Goal: Information Seeking & Learning: Learn about a topic

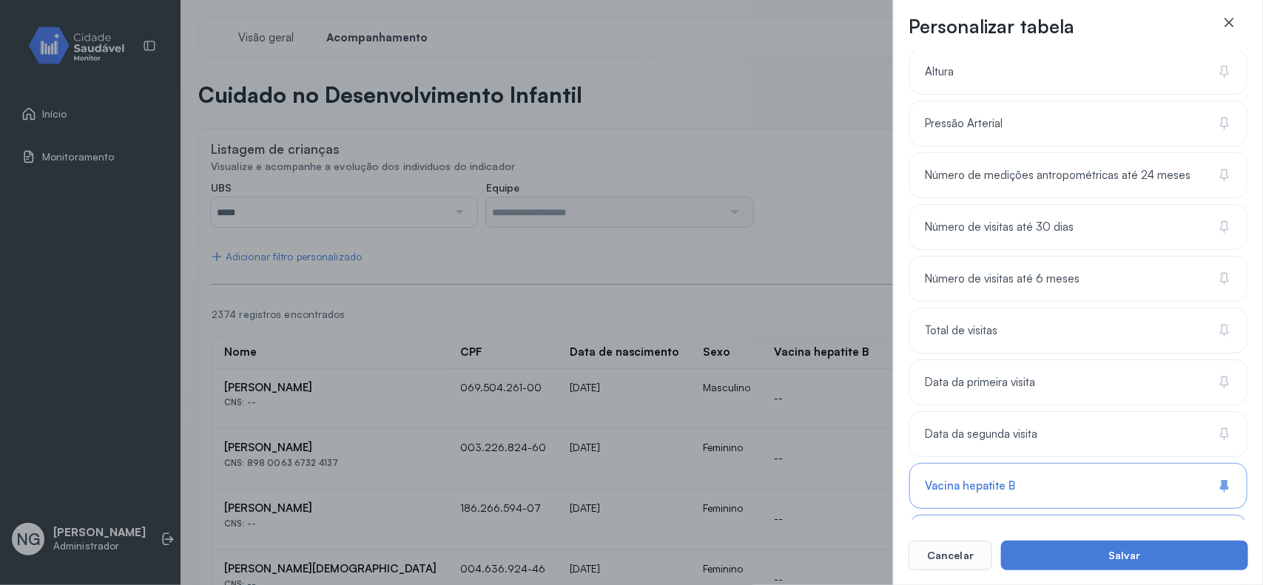
scroll to position [778, 0]
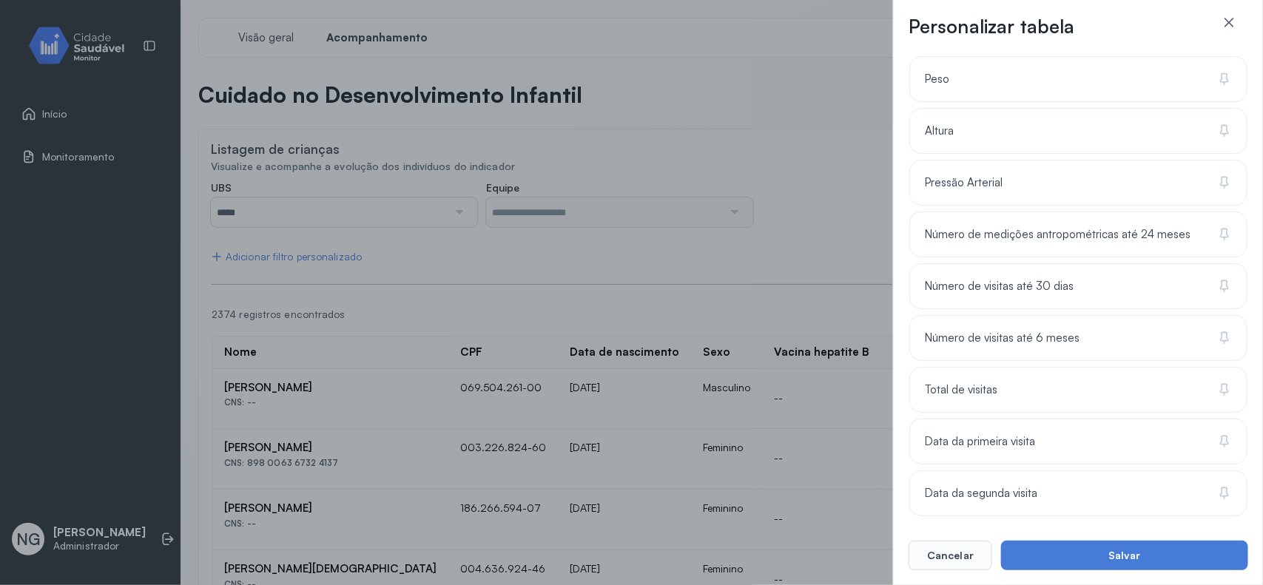
click at [1239, 13] on div "Personalizar tabela Selecione as colunas para exibir na tabela. Buscar 18 colun…" at bounding box center [1078, 292] width 370 height 585
click at [1236, 17] on icon at bounding box center [1229, 22] width 15 height 15
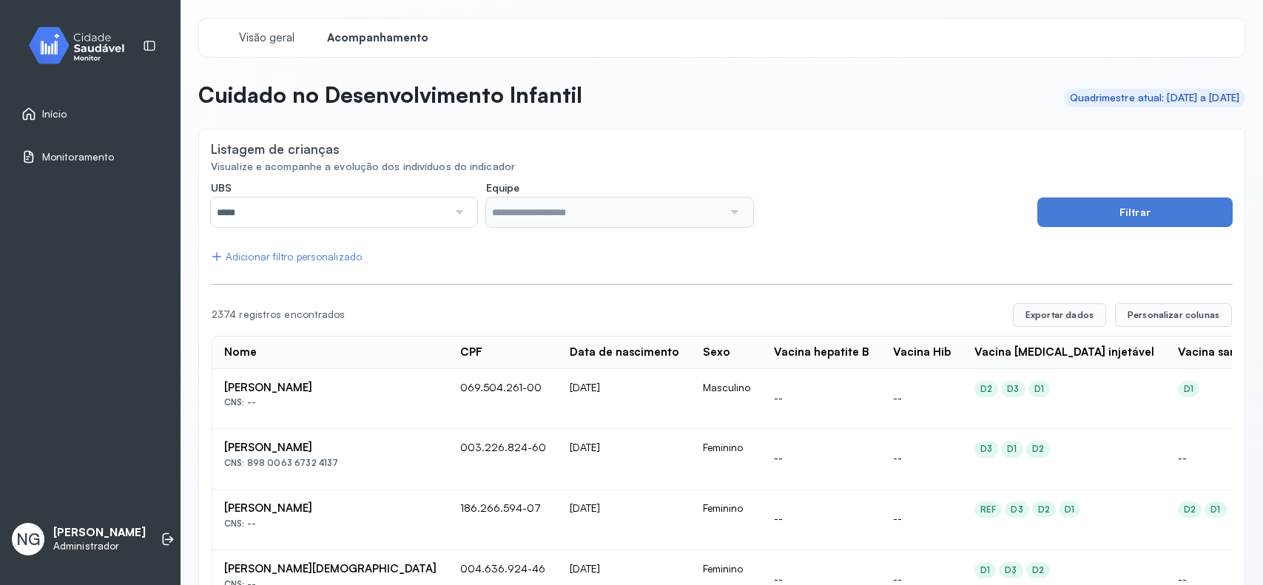
click at [98, 38] on img at bounding box center [82, 46] width 133 height 44
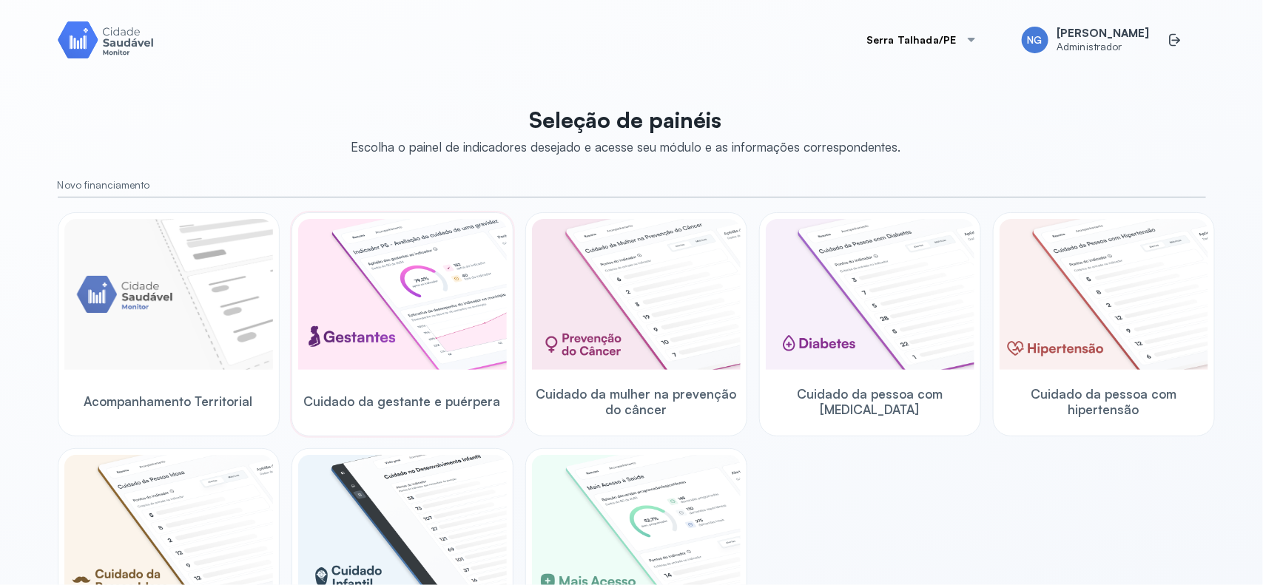
click at [419, 293] on img at bounding box center [402, 294] width 209 height 151
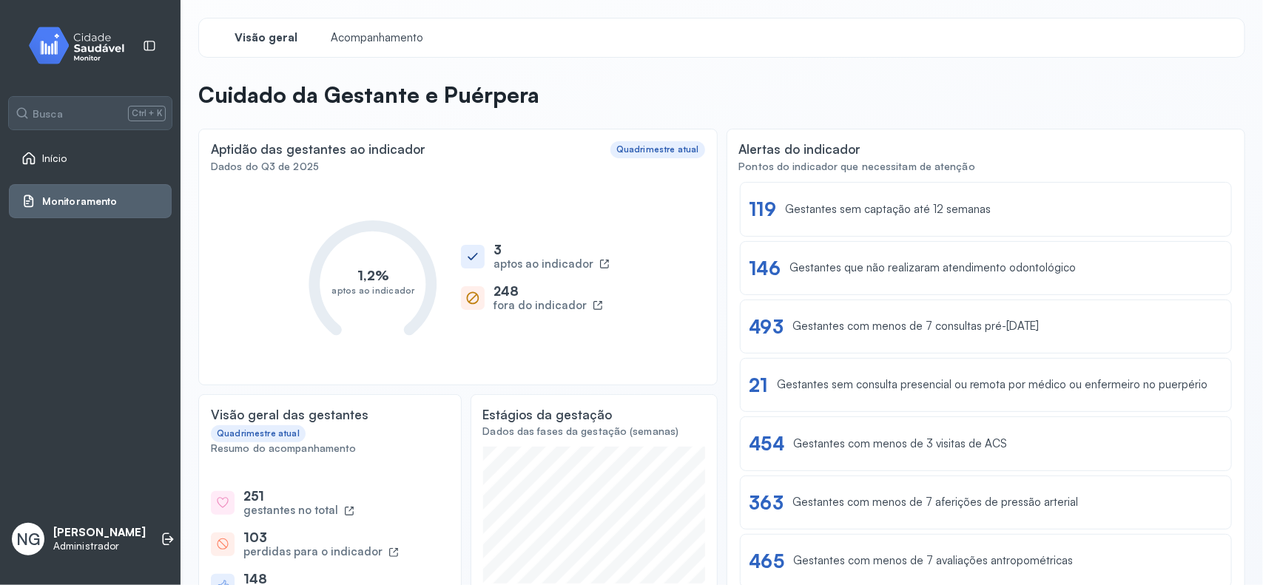
click at [46, 157] on span "Início" at bounding box center [54, 158] width 25 height 13
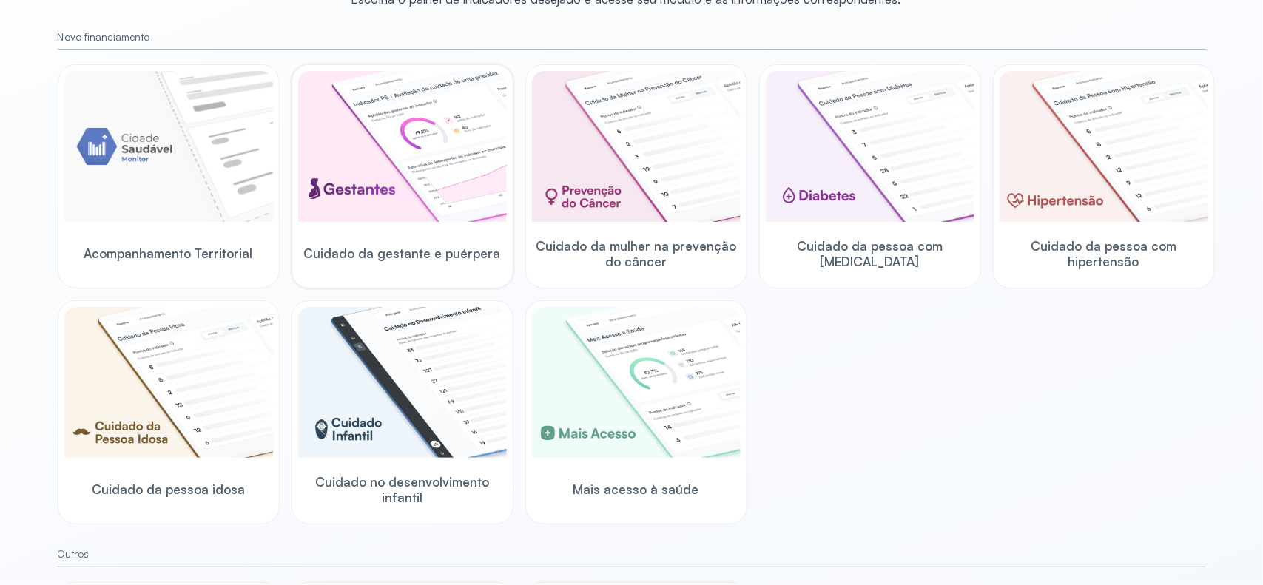
scroll to position [121, 0]
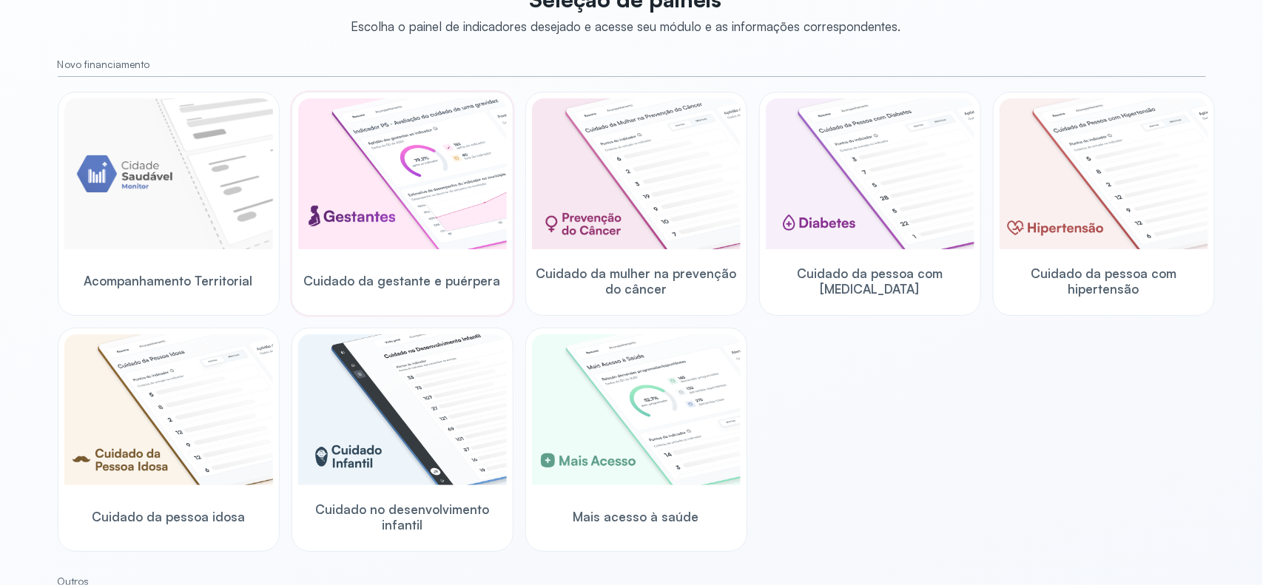
click at [365, 205] on img at bounding box center [402, 173] width 209 height 151
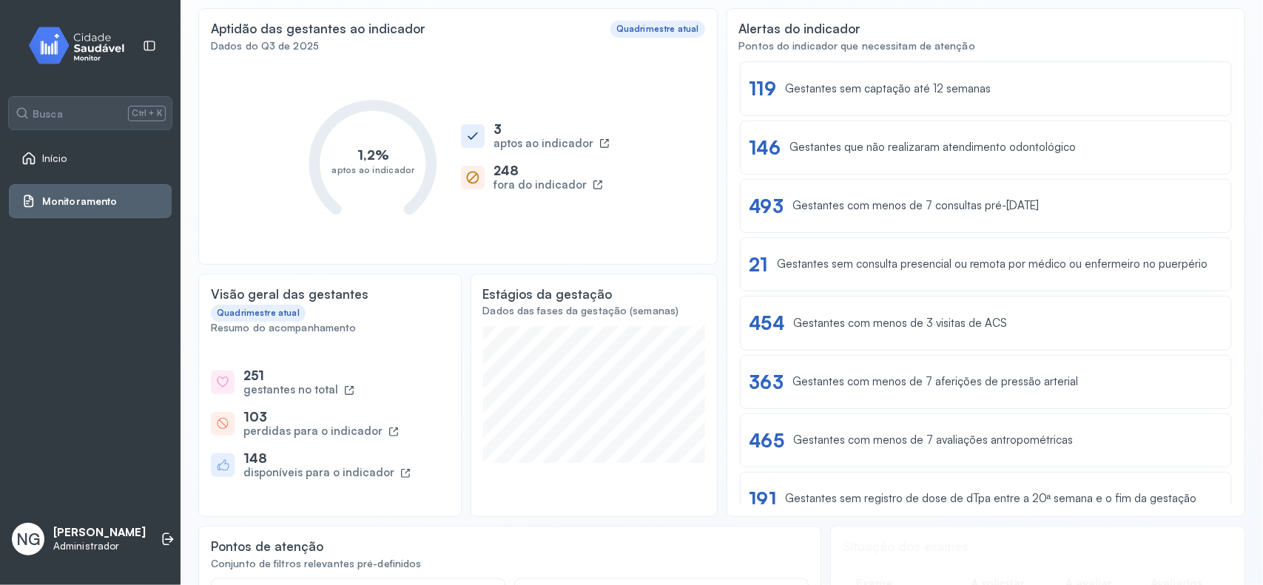
scroll to position [28, 0]
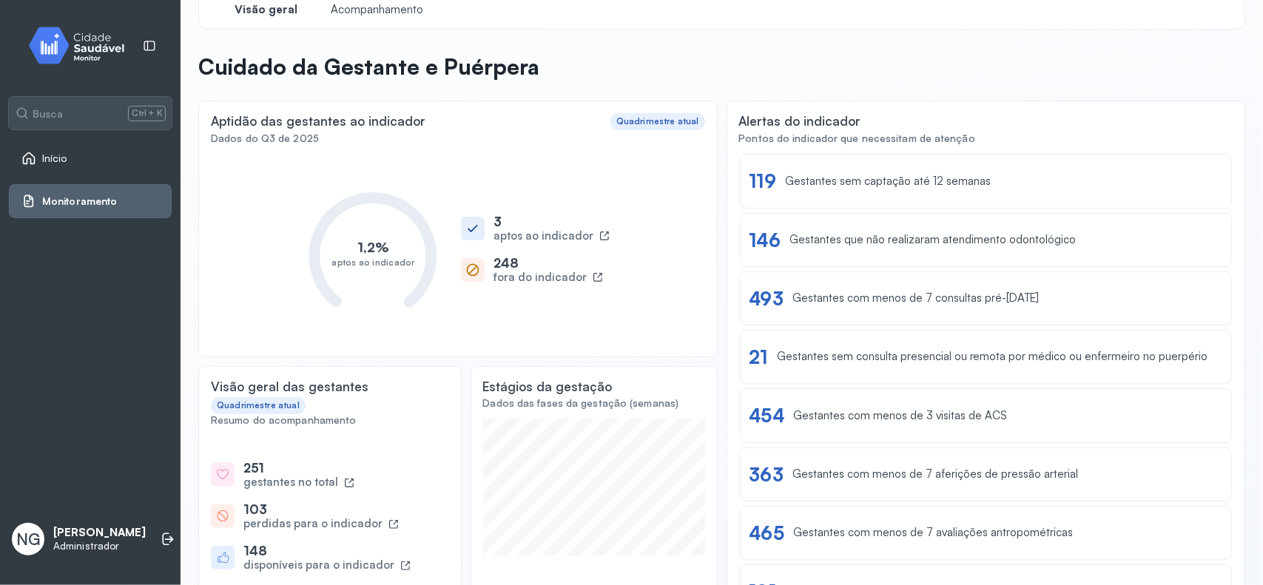
click at [53, 153] on span "Início" at bounding box center [54, 158] width 25 height 13
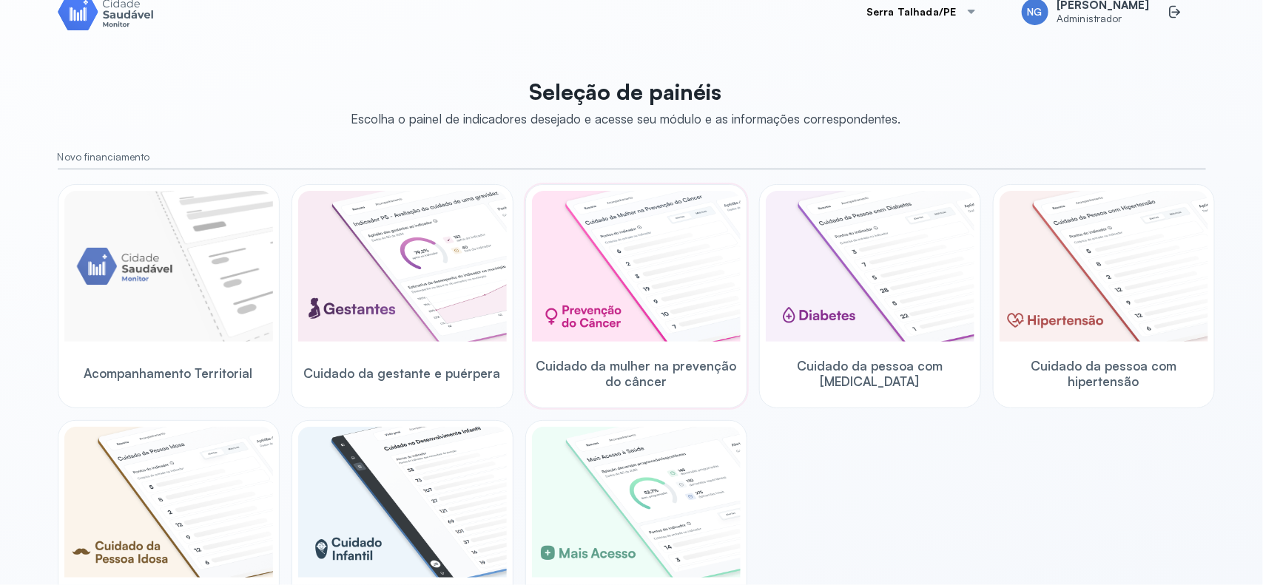
scroll to position [121, 0]
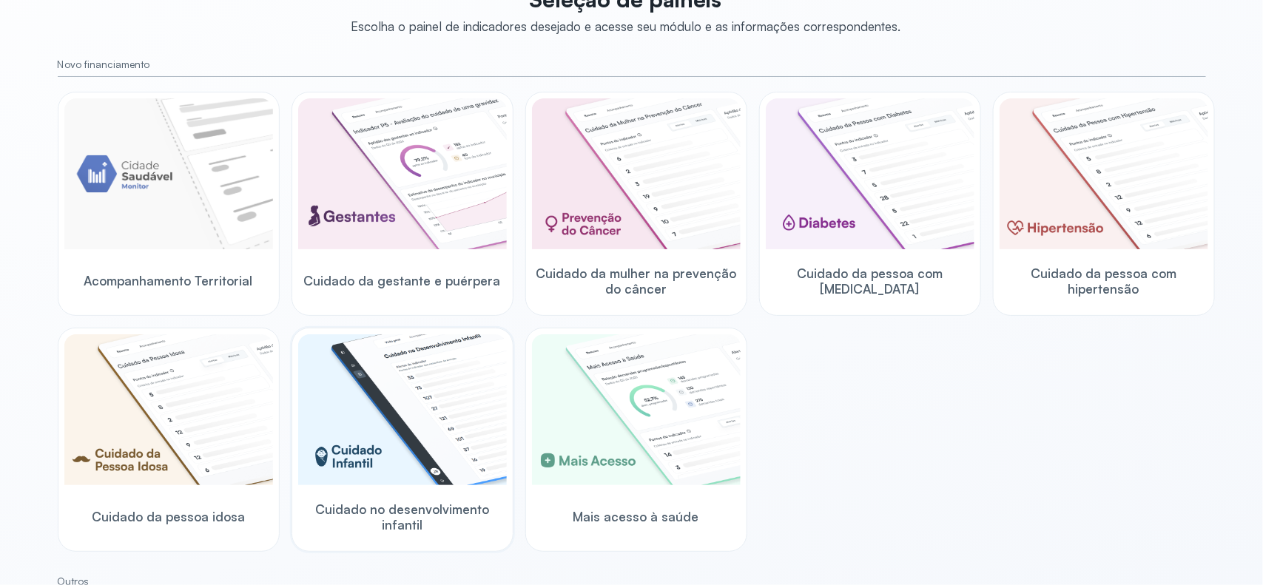
click at [411, 433] on img at bounding box center [402, 409] width 209 height 151
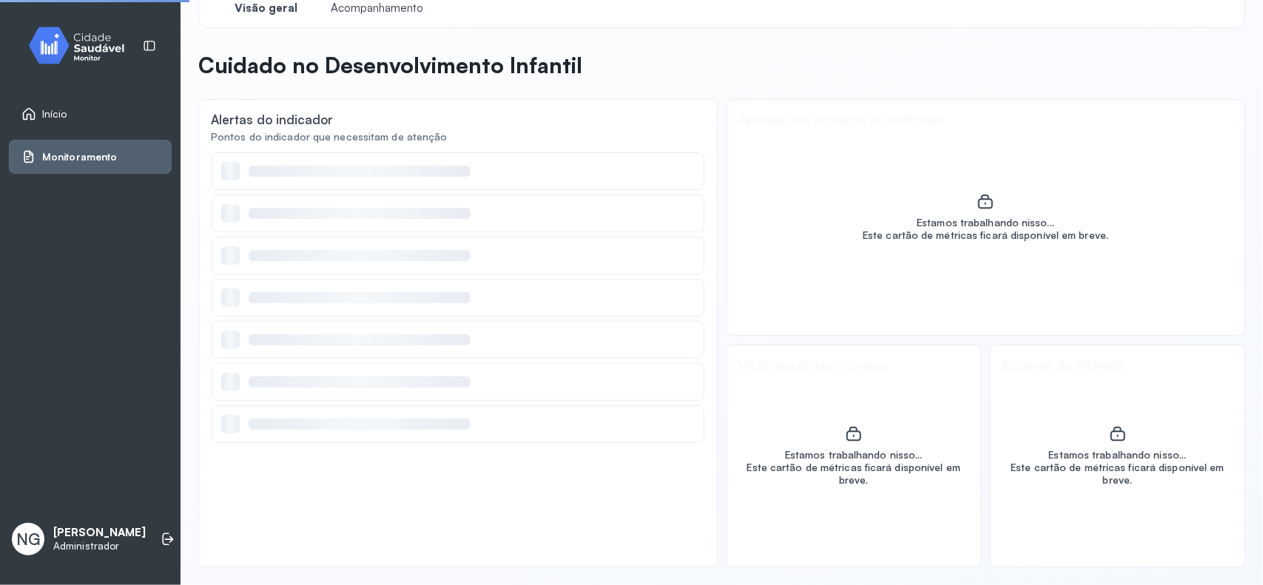
scroll to position [30, 0]
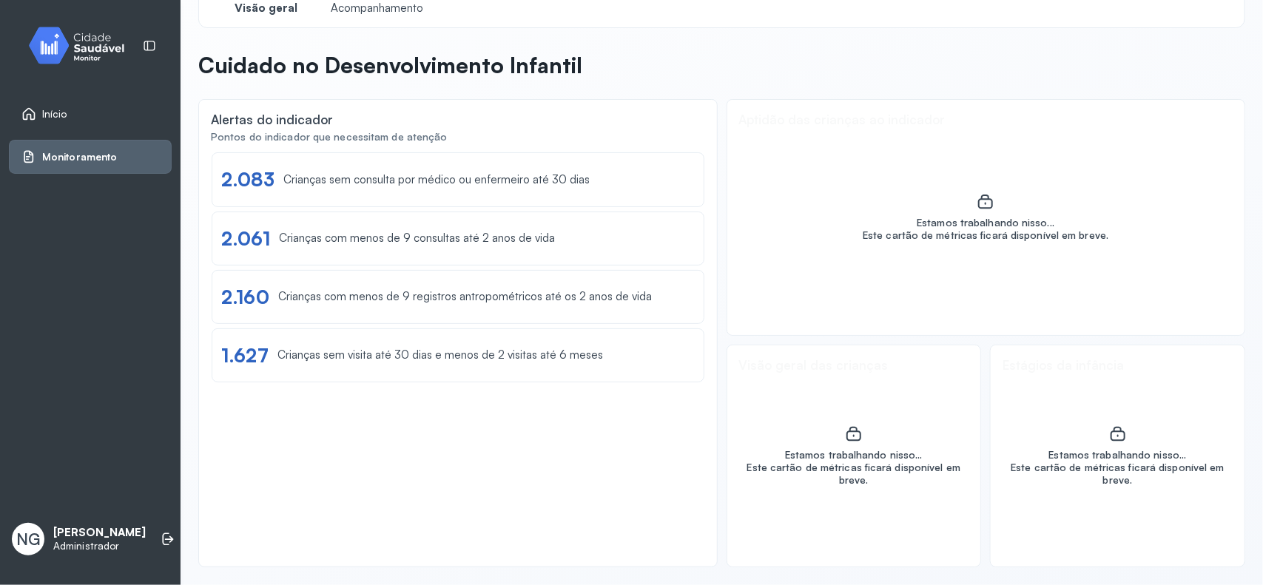
click at [68, 112] on link "Início" at bounding box center [90, 114] width 138 height 15
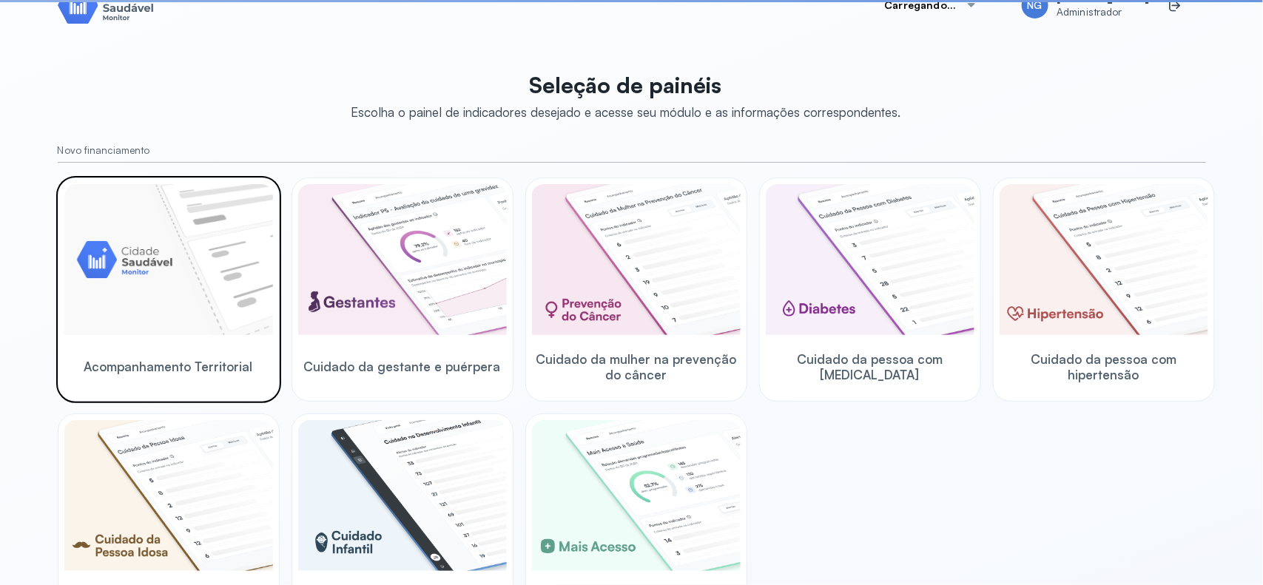
scroll to position [121, 0]
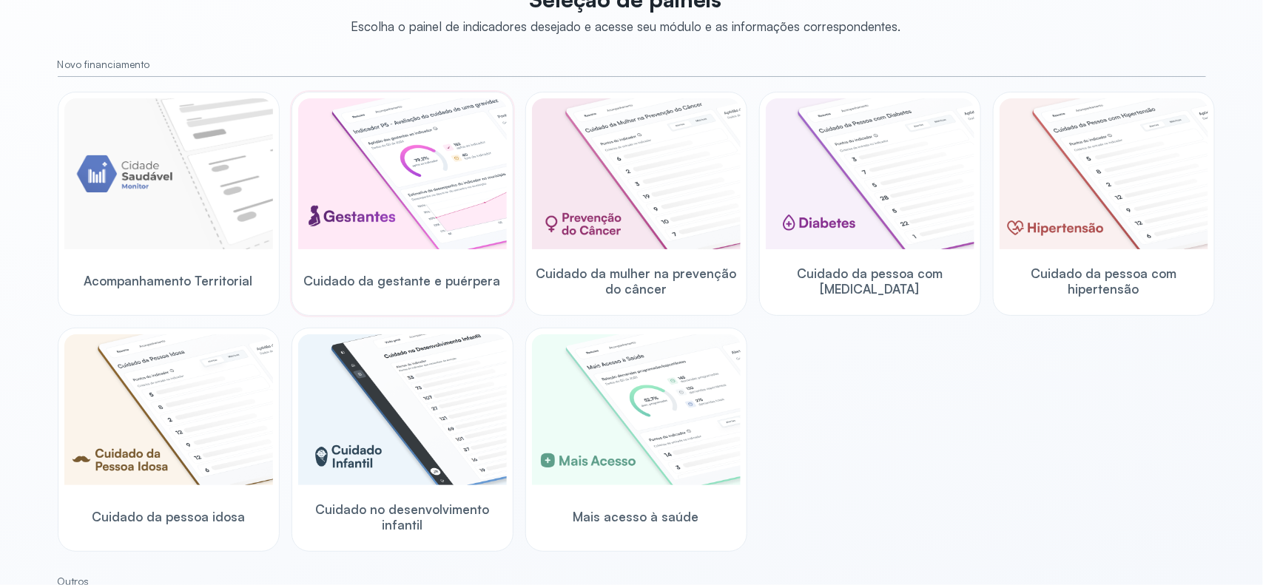
click at [400, 195] on img at bounding box center [402, 173] width 209 height 151
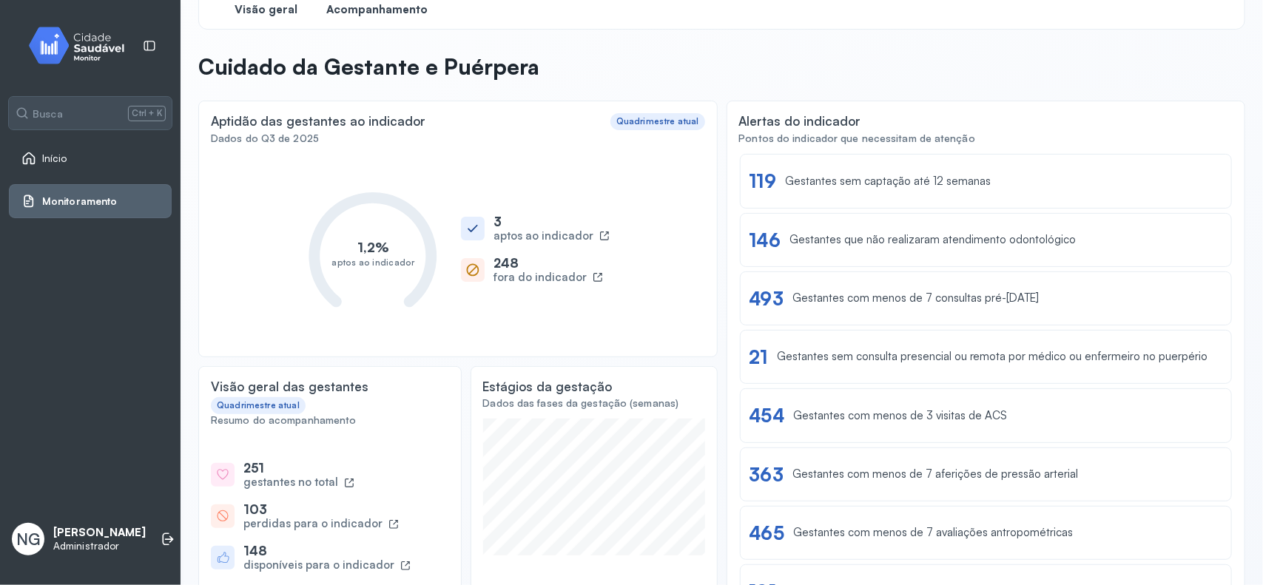
click at [418, 6] on span "Acompanhamento" at bounding box center [377, 10] width 101 height 14
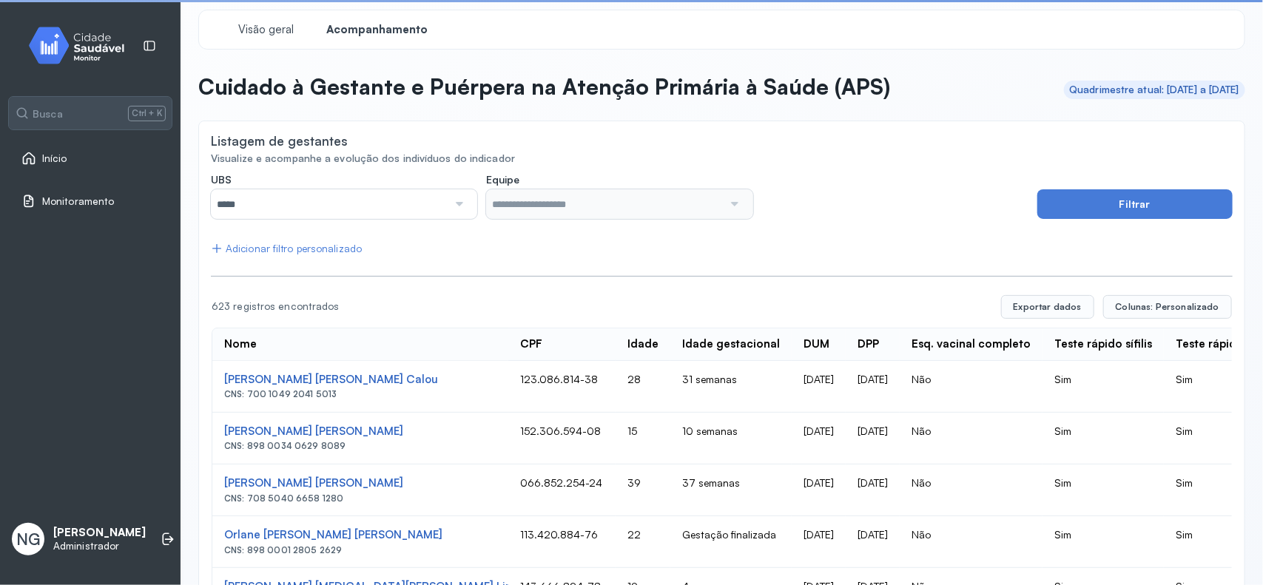
scroll to position [28, 0]
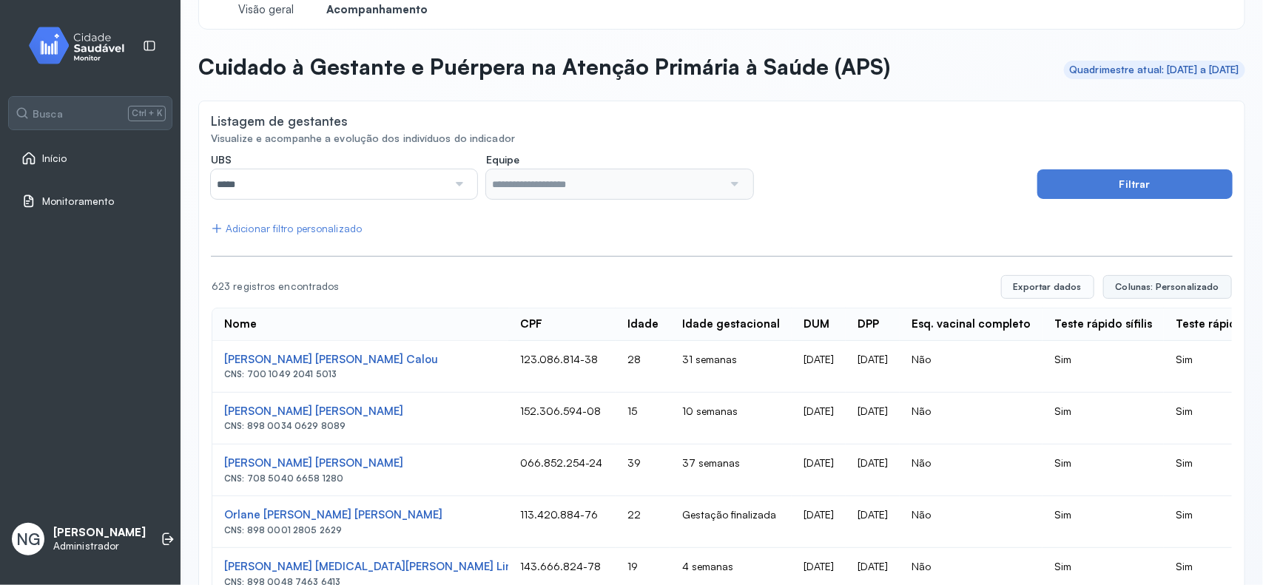
click at [1162, 289] on span "Colunas: Personalizado" at bounding box center [1168, 287] width 104 height 12
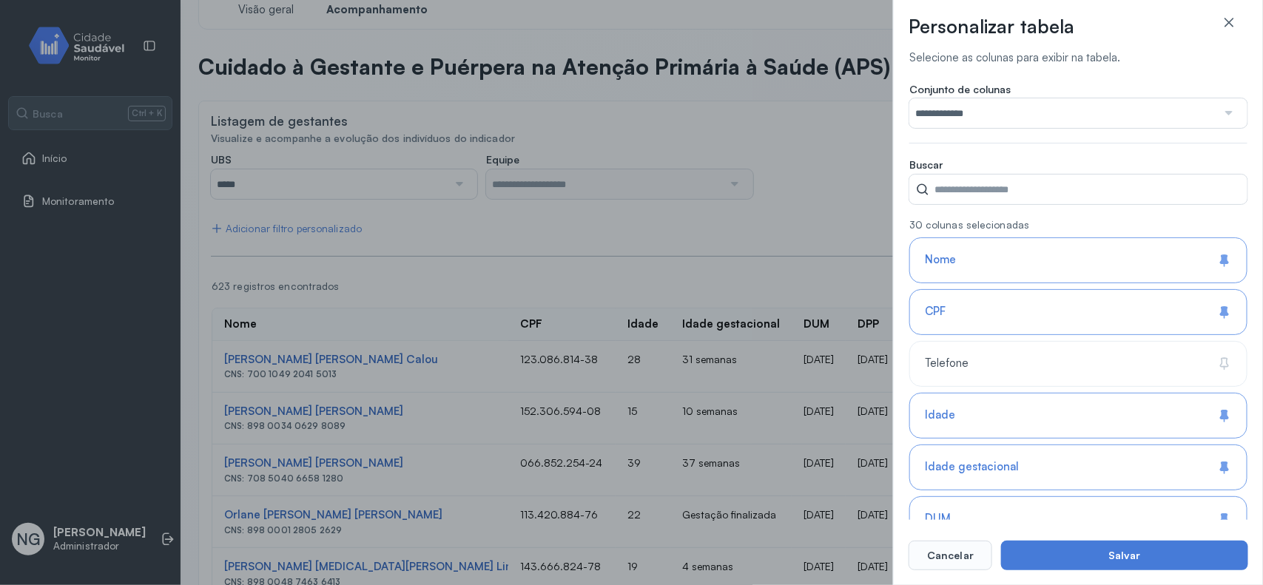
click at [963, 115] on input "**********" at bounding box center [1063, 113] width 308 height 30
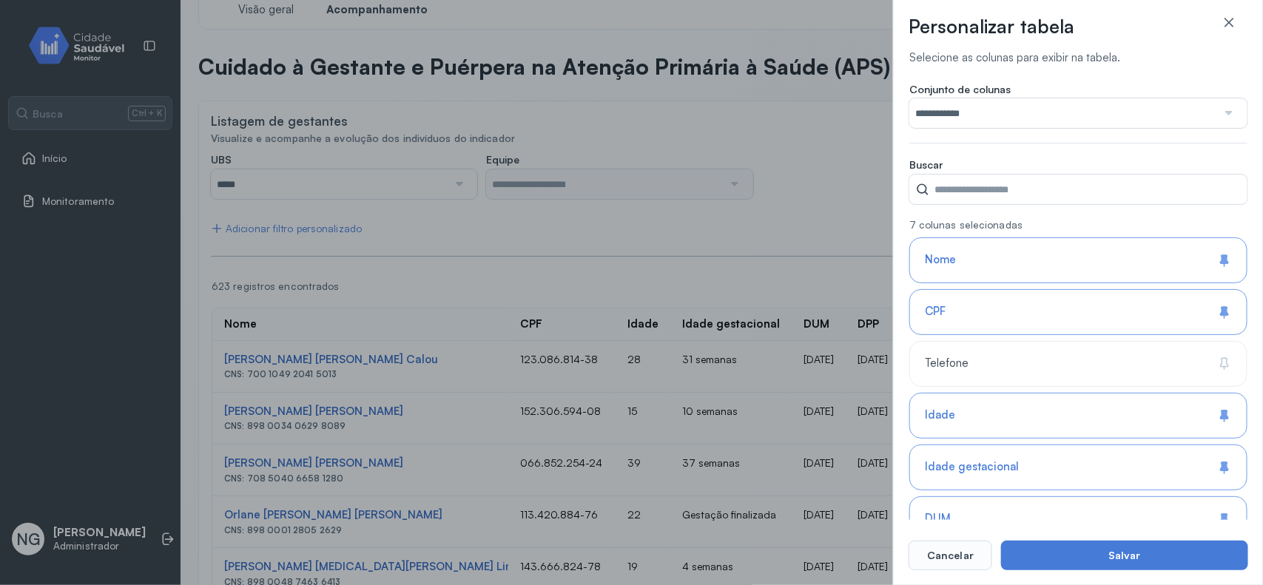
drag, startPoint x: 1166, startPoint y: 556, endPoint x: 1145, endPoint y: 553, distance: 20.8
click at [1165, 555] on button "Salvar" at bounding box center [1124, 556] width 247 height 30
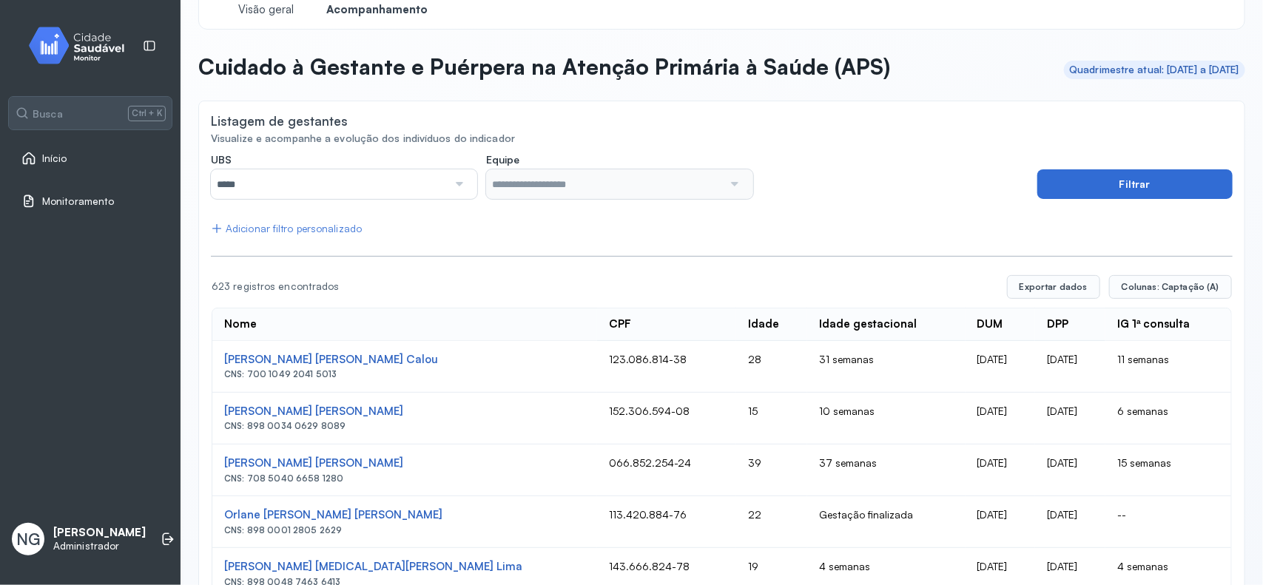
click at [1115, 183] on button "Filtrar" at bounding box center [1134, 184] width 195 height 30
click at [1176, 287] on span "Colunas: Captação (A)" at bounding box center [1171, 287] width 98 height 12
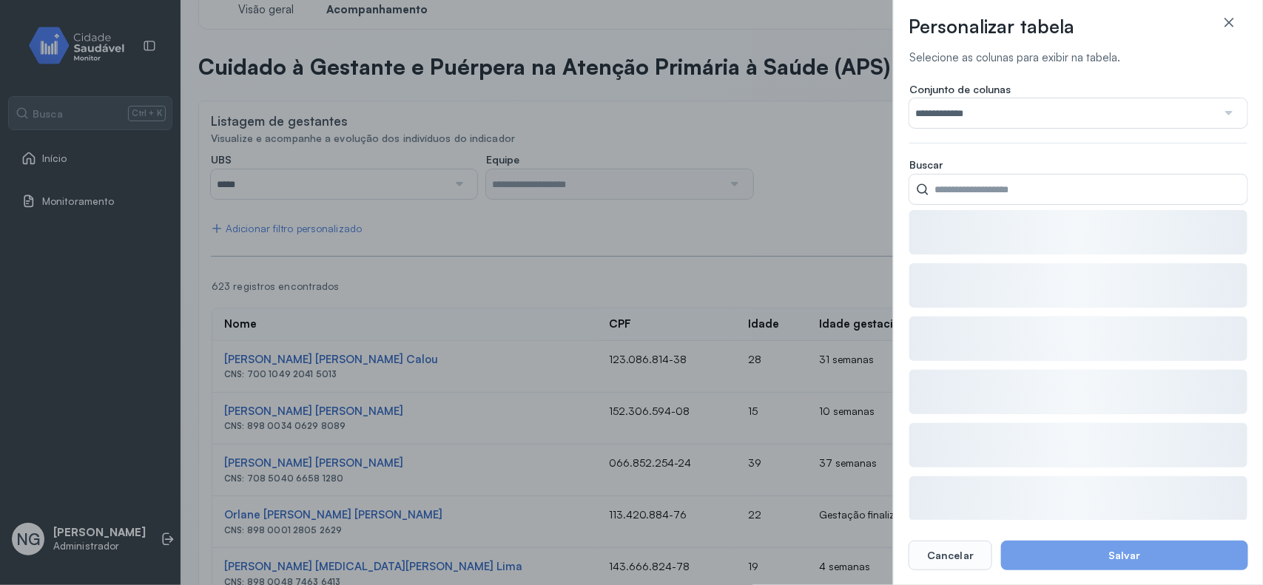
type input "**********"
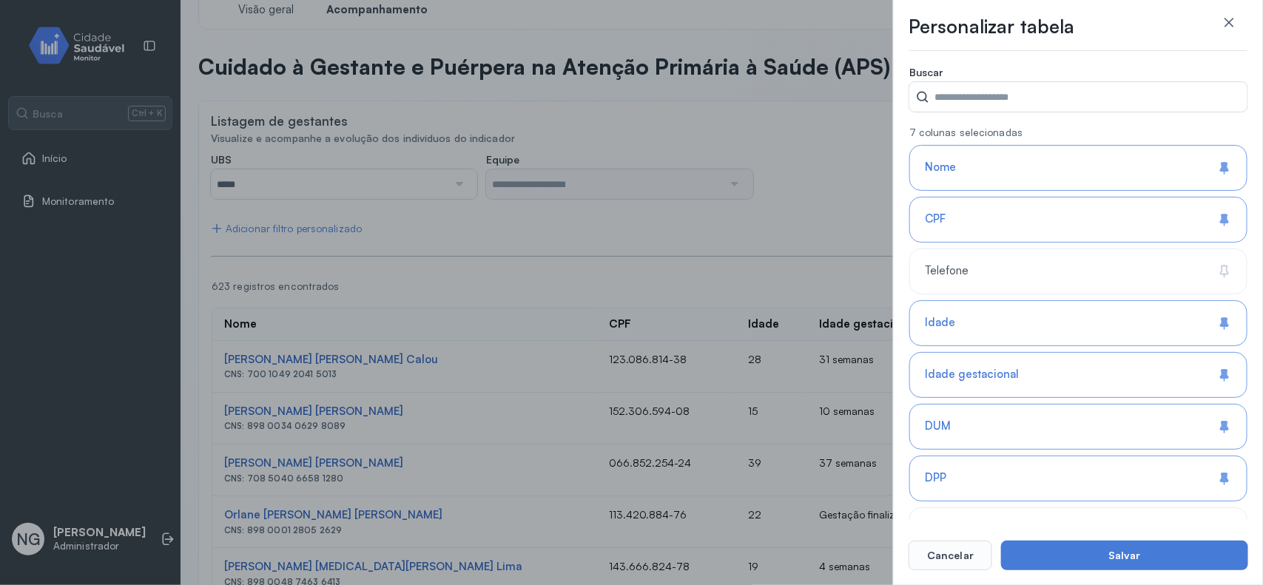
scroll to position [0, 0]
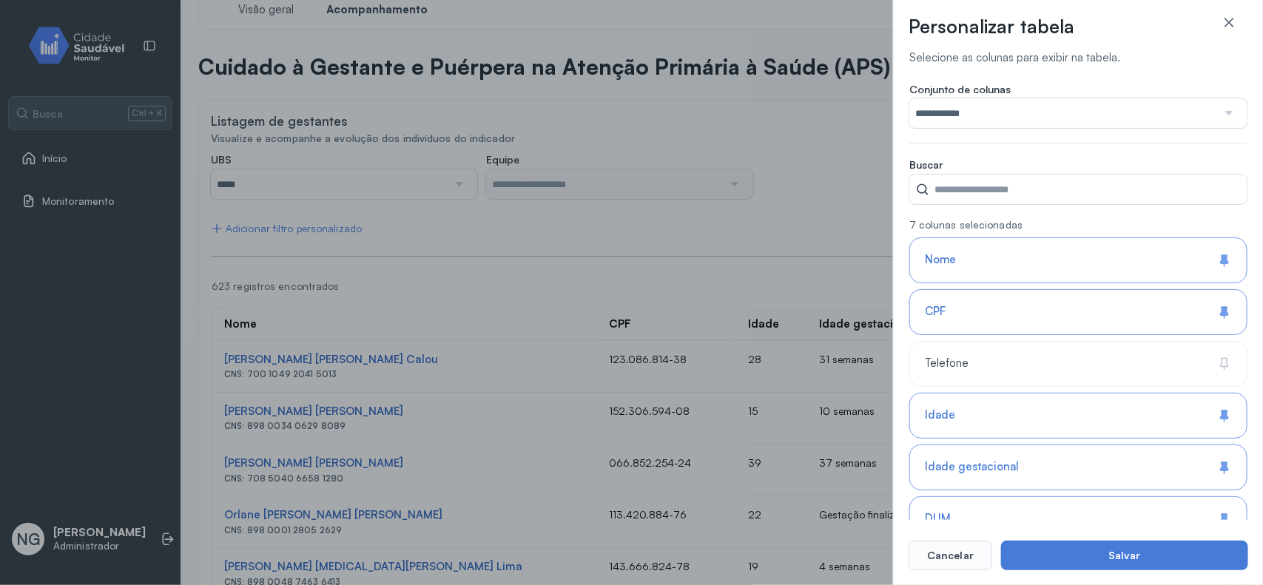
click at [978, 118] on input "**********" at bounding box center [1063, 113] width 308 height 30
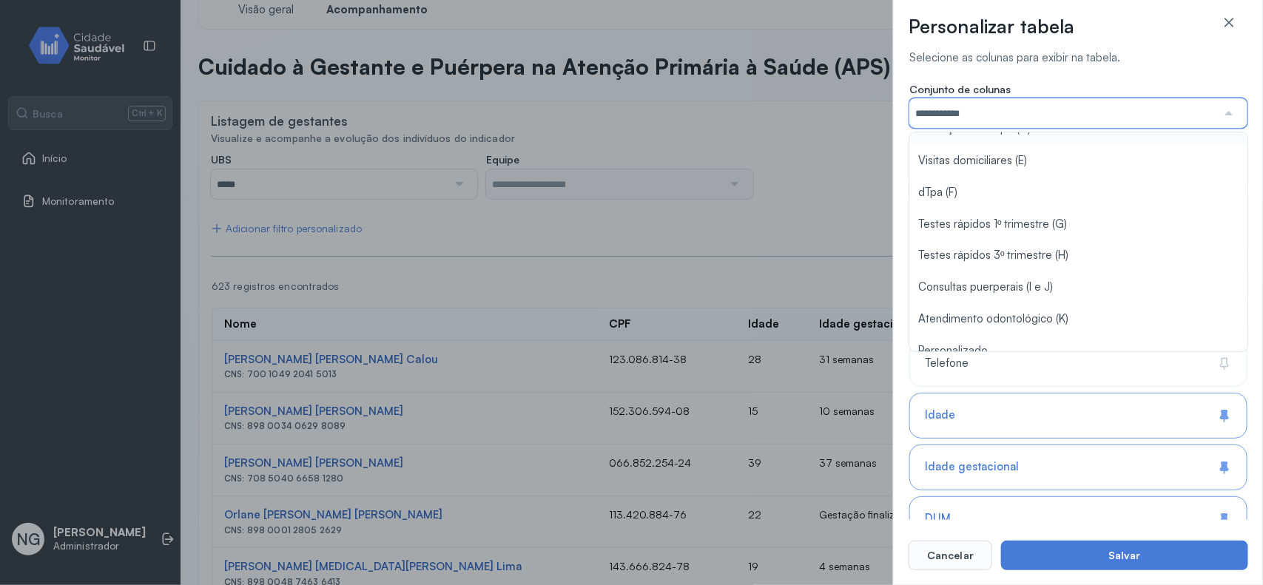
scroll to position [160, 0]
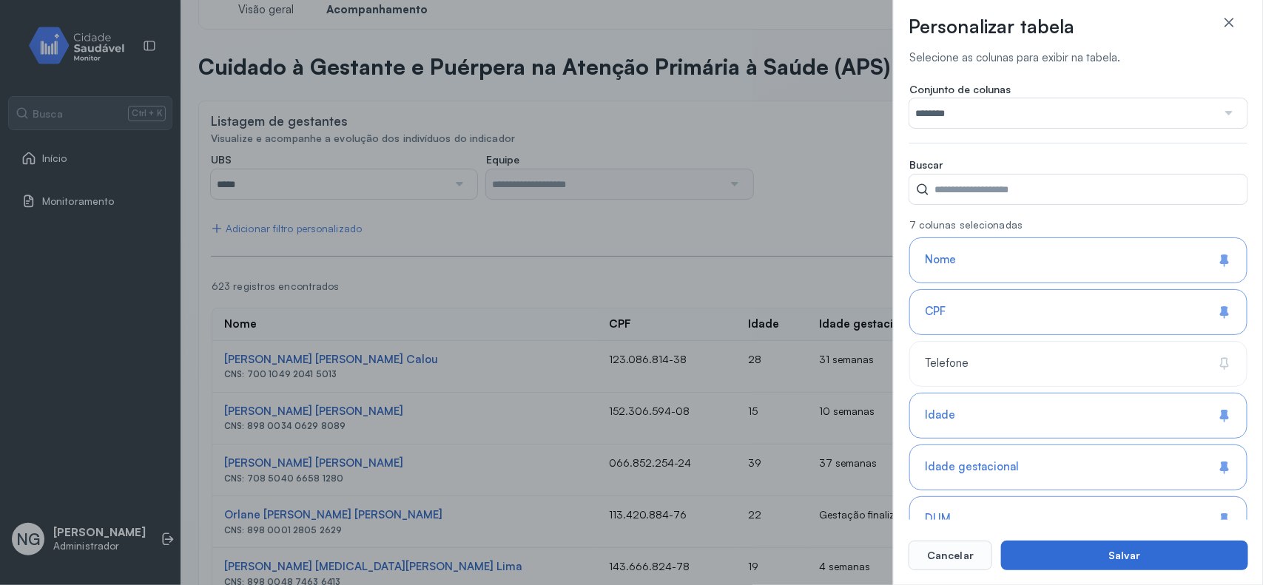
click at [1123, 548] on button "Salvar" at bounding box center [1124, 556] width 247 height 30
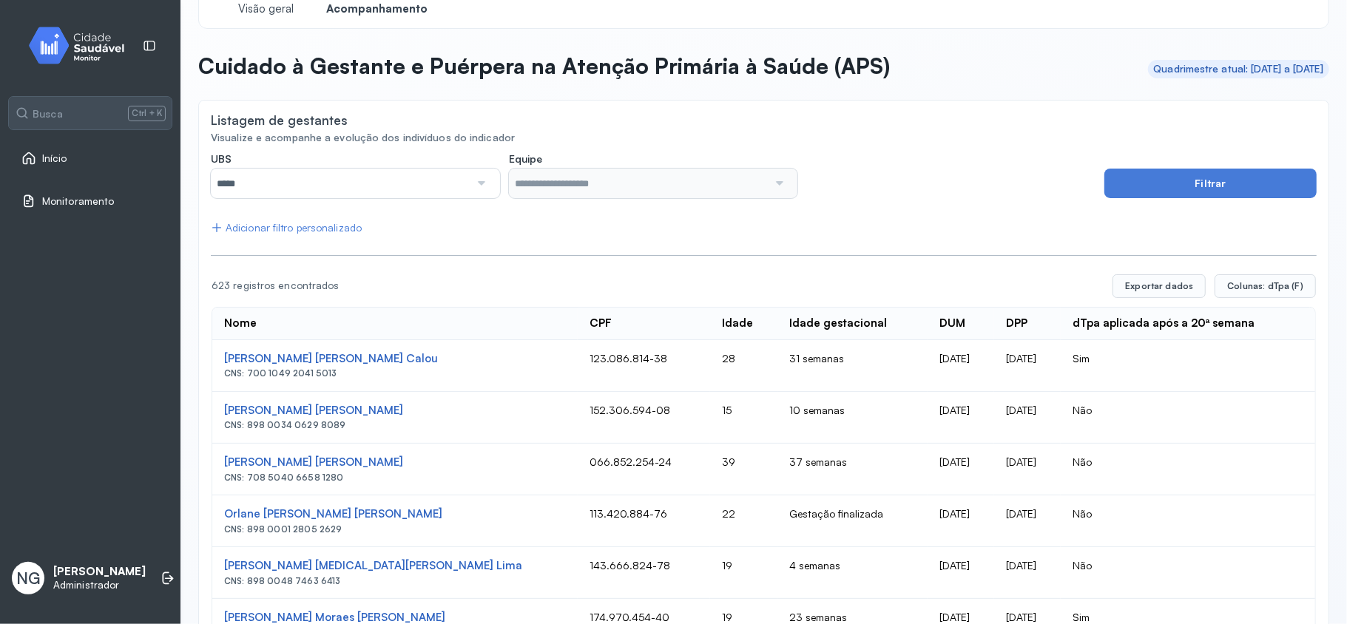
scroll to position [28, 0]
click at [343, 462] on div "Jucilene Pereira De Lima" at bounding box center [395, 464] width 342 height 14
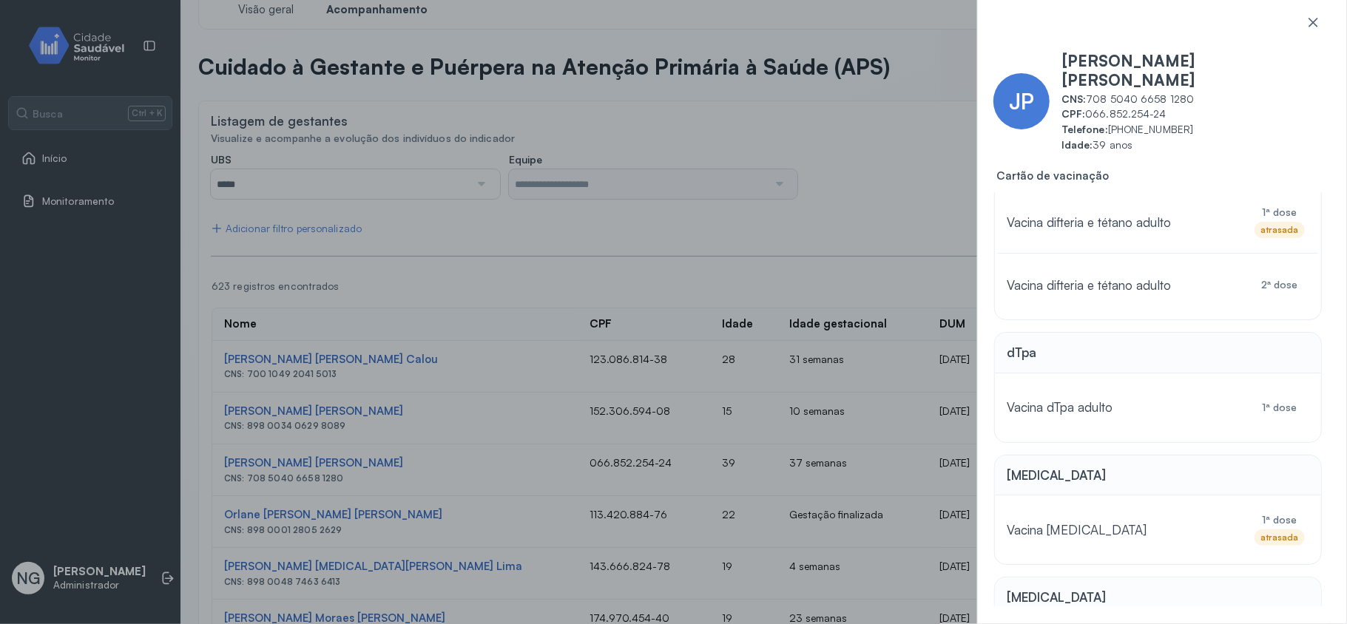
scroll to position [296, 0]
drag, startPoint x: 1229, startPoint y: 380, endPoint x: 1306, endPoint y: 380, distance: 77.0
click at [1262, 380] on div "Vacina dTpa adulto 1ª dose" at bounding box center [1158, 405] width 320 height 63
click at [1120, 389] on div "Vacina dTpa adulto" at bounding box center [1121, 405] width 229 height 33
drag, startPoint x: 1079, startPoint y: 386, endPoint x: 1176, endPoint y: 386, distance: 96.9
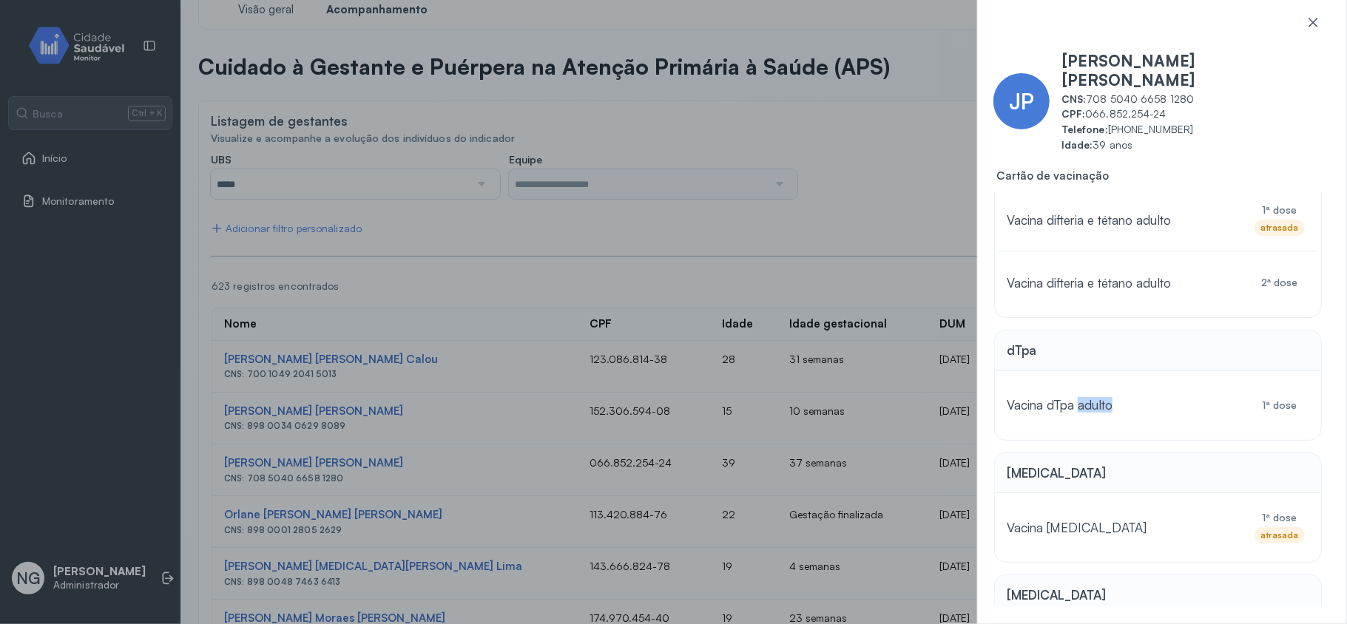
click at [1173, 389] on div "Vacina dTpa adulto" at bounding box center [1121, 405] width 229 height 33
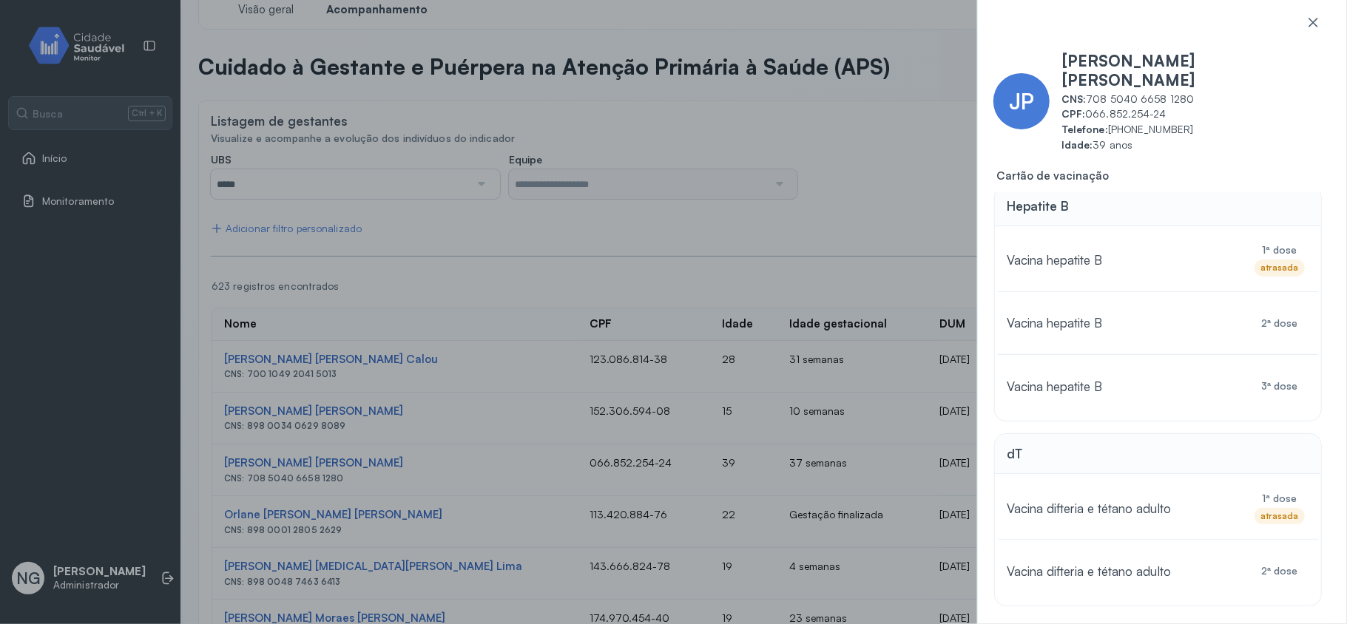
scroll to position [0, 0]
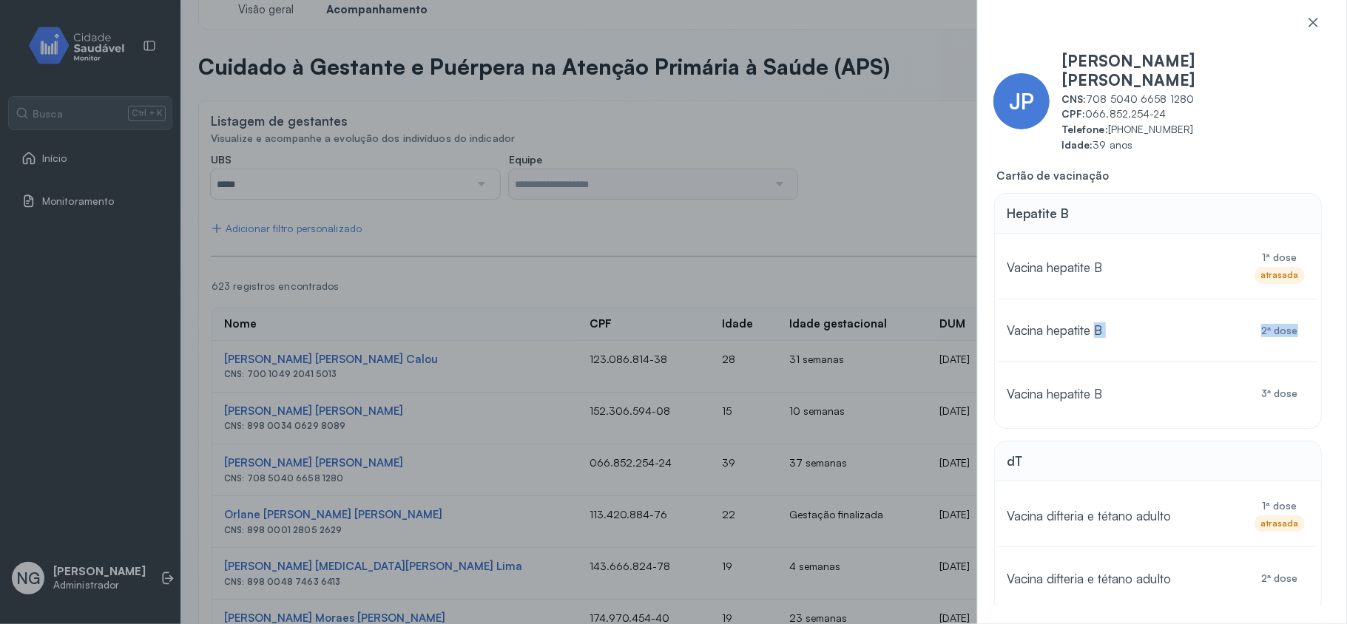
drag, startPoint x: 1097, startPoint y: 312, endPoint x: 1327, endPoint y: 323, distance: 231.1
click at [1262, 323] on div "Hepatite B Vacina hepatite B 1ª dose atrasada Vacina hepatite B 2ª dose Vacina …" at bounding box center [1163, 399] width 338 height 414
click at [1181, 315] on div "Vacina hepatite B" at bounding box center [1121, 330] width 229 height 33
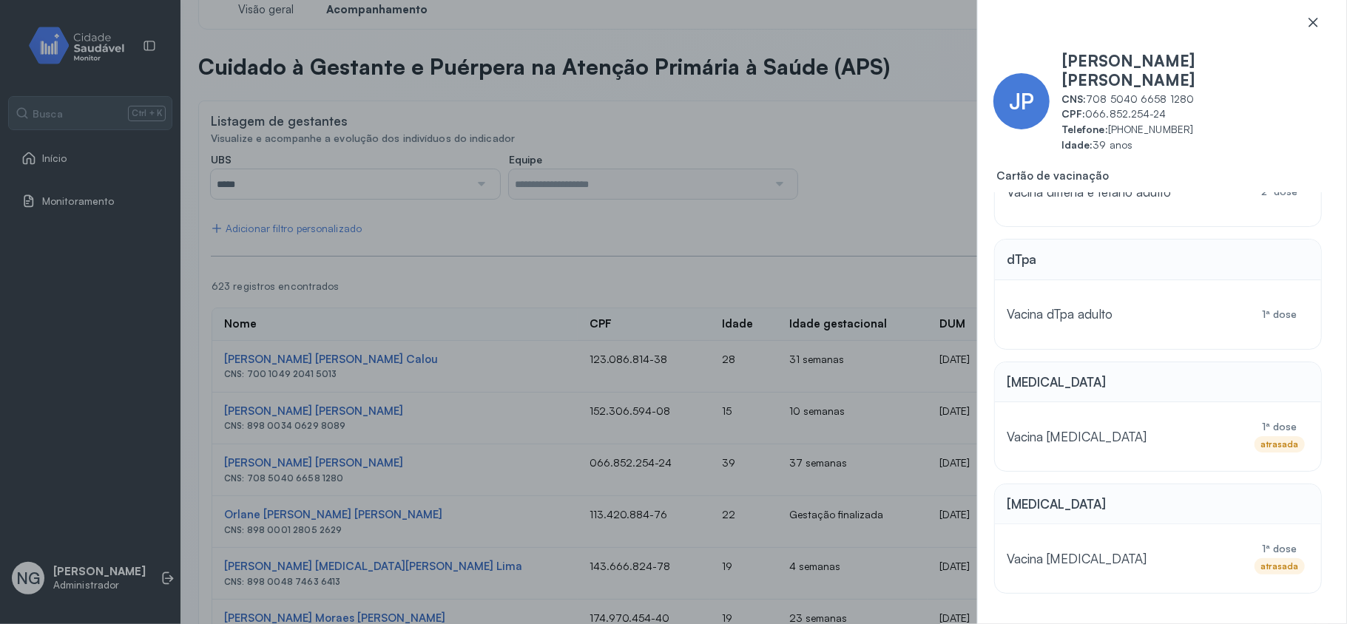
click at [1262, 16] on icon at bounding box center [1313, 22] width 15 height 15
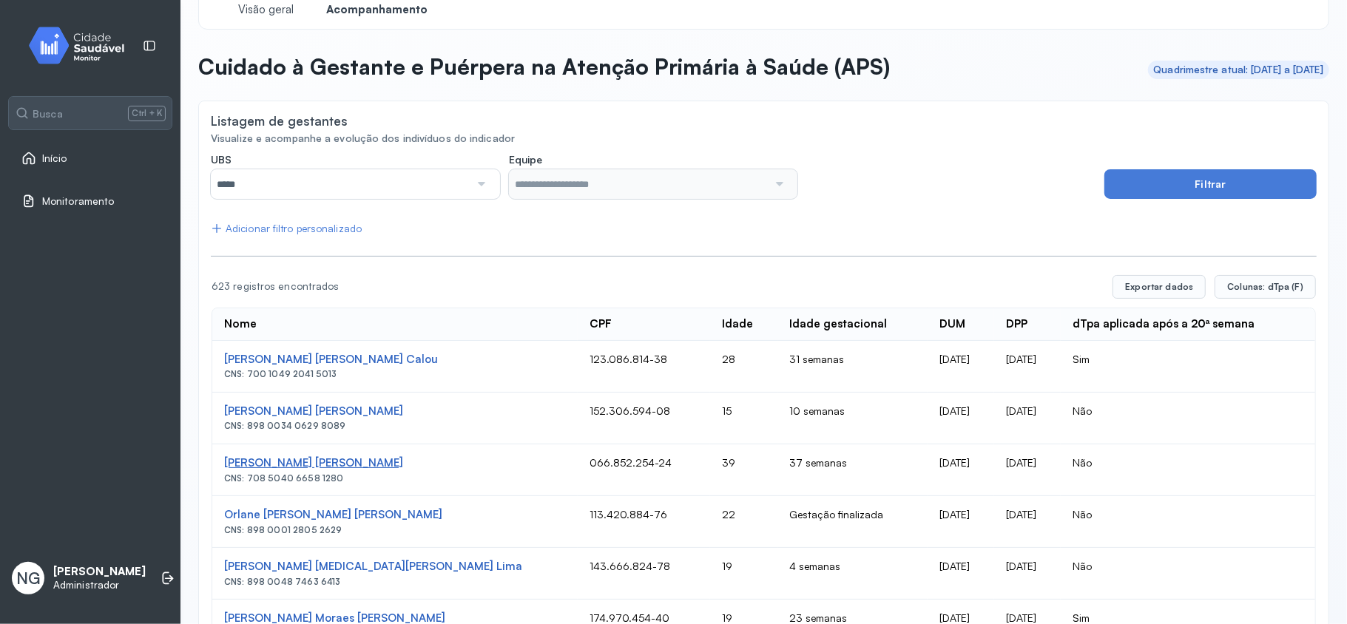
click at [333, 465] on div "Jucilene Pereira De Lima" at bounding box center [395, 464] width 342 height 14
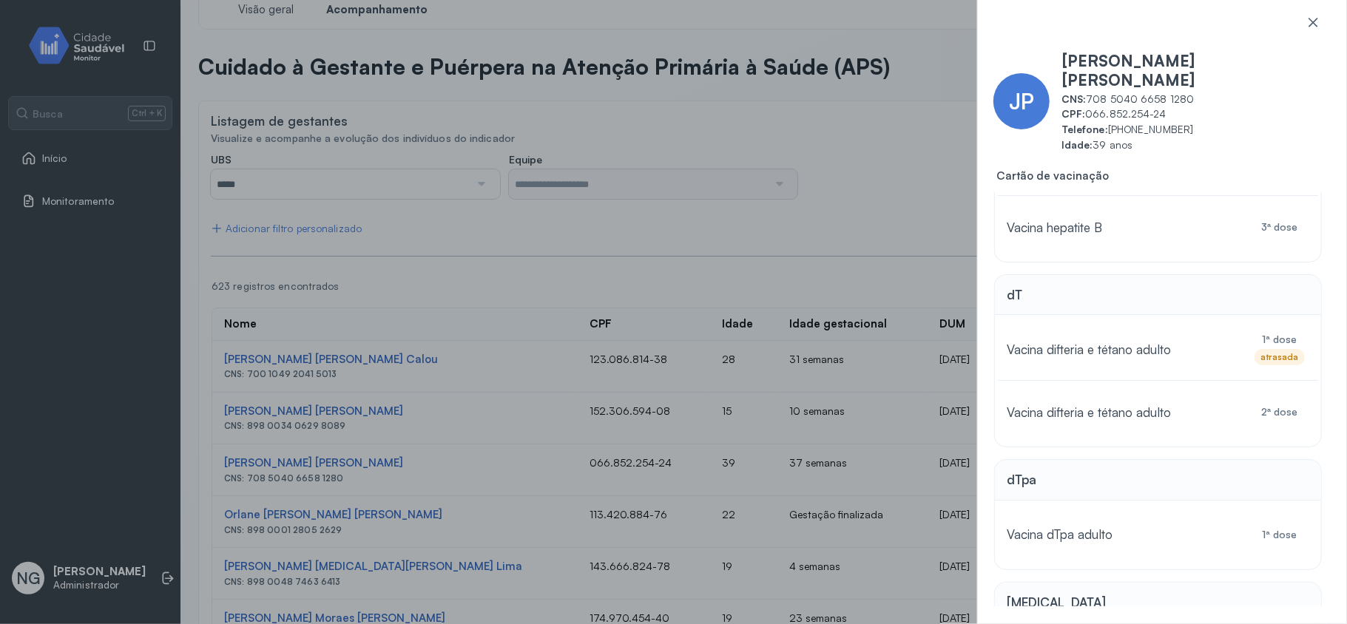
scroll to position [197, 0]
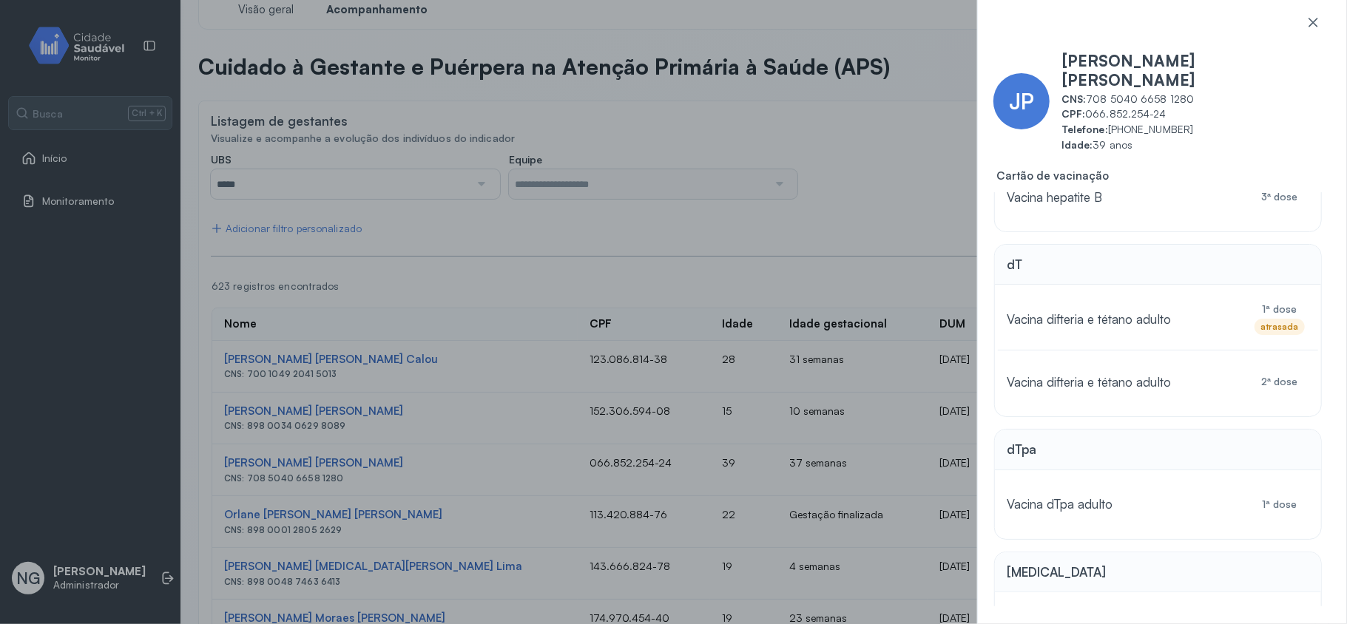
click at [853, 204] on div "JP Jucilene Pereira De Lima CNS: 708 5040 6658 1280 CPF: 066.852.254-24 Telefon…" at bounding box center [673, 312] width 1347 height 624
click at [1262, 24] on icon at bounding box center [1313, 22] width 15 height 15
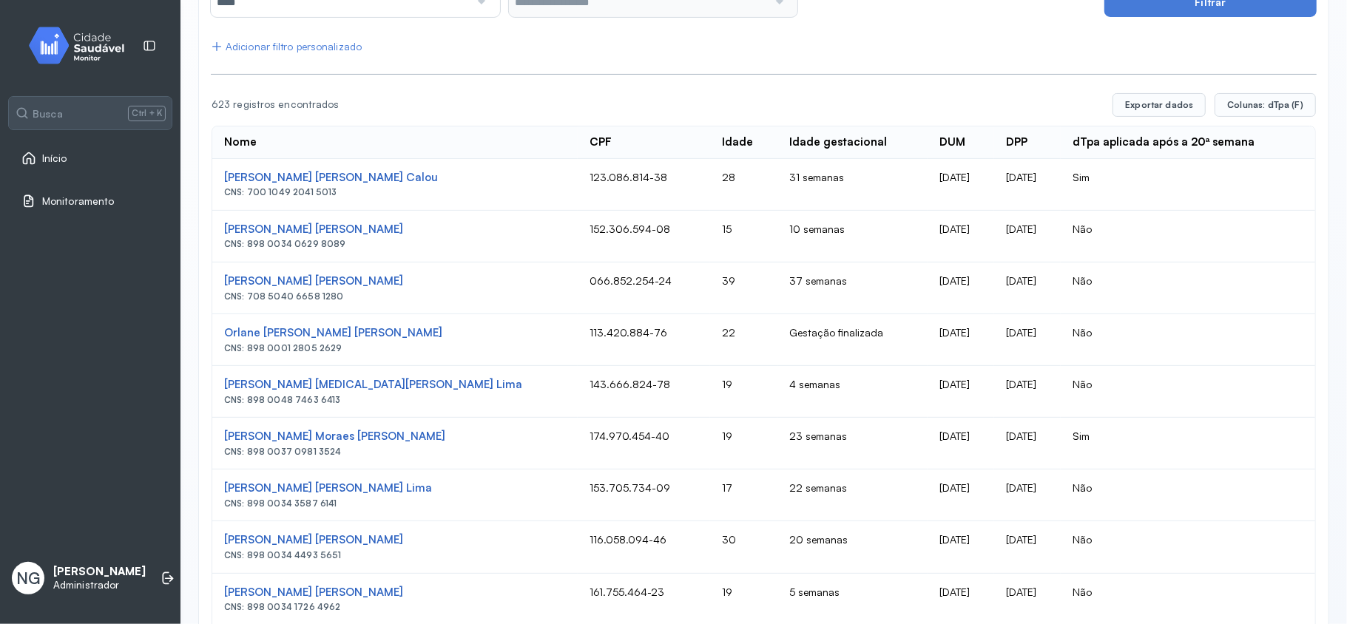
scroll to position [226, 0]
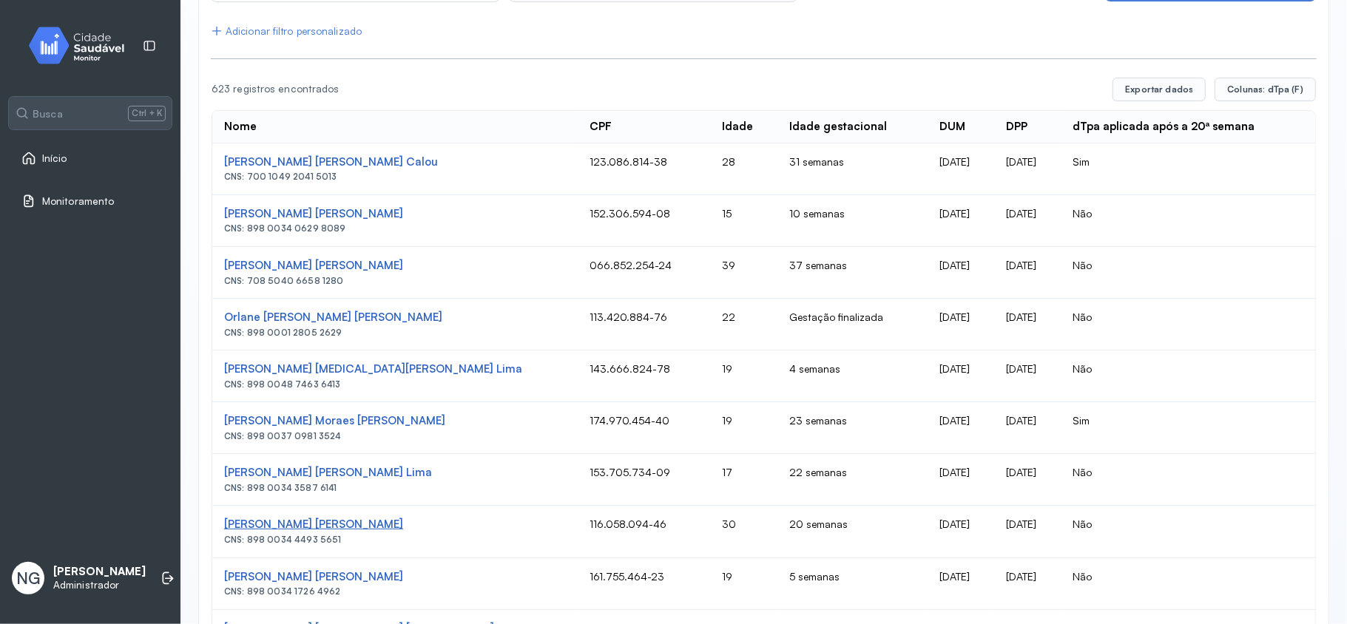
click at [373, 525] on div "Maria Jose Da Silva Santos" at bounding box center [395, 525] width 342 height 14
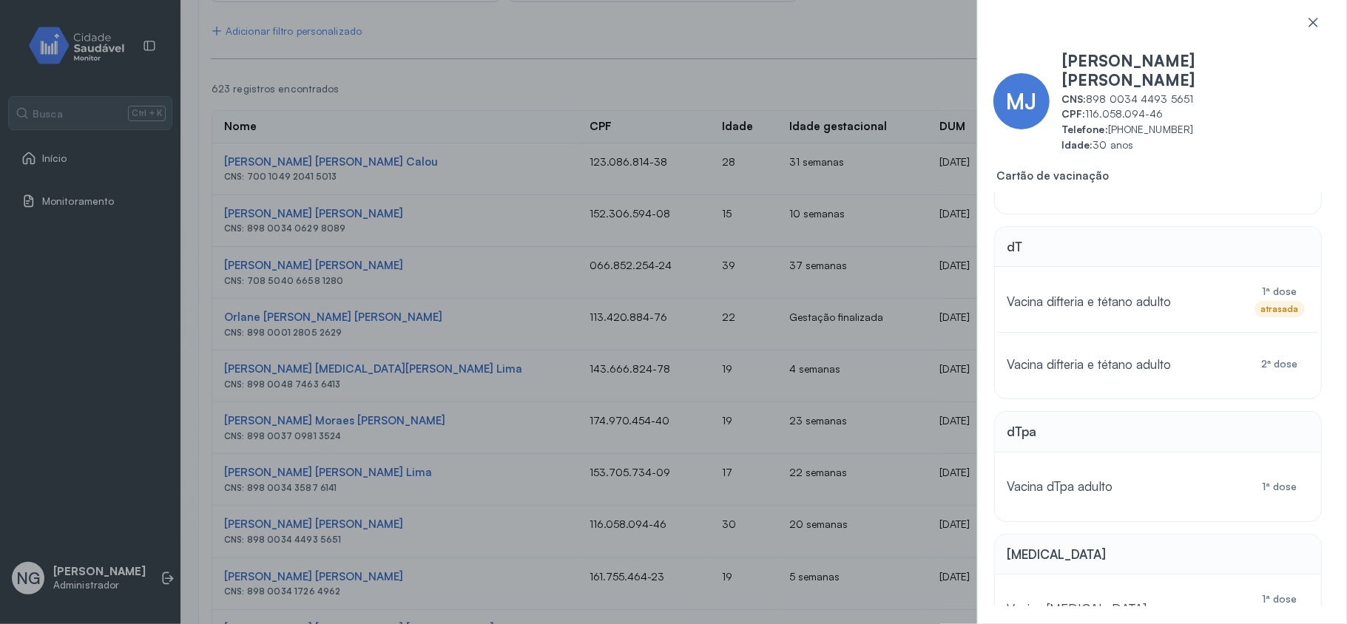
scroll to position [296, 0]
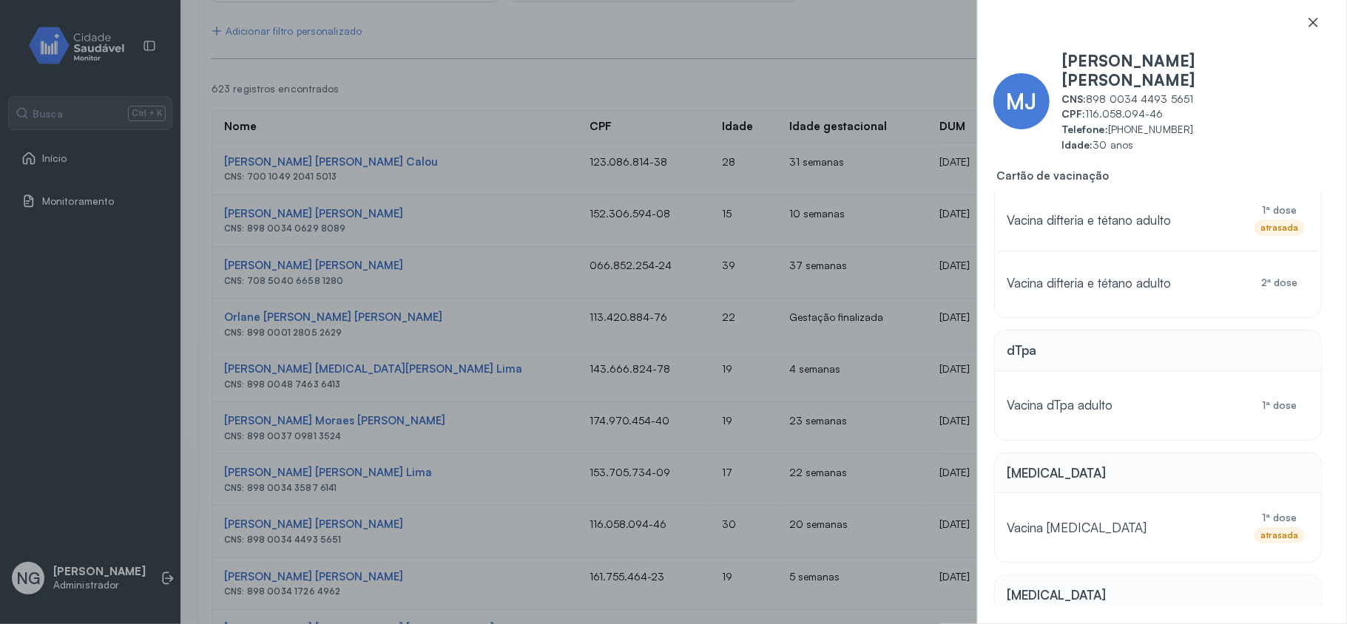
click at [1262, 22] on icon at bounding box center [1313, 22] width 15 height 15
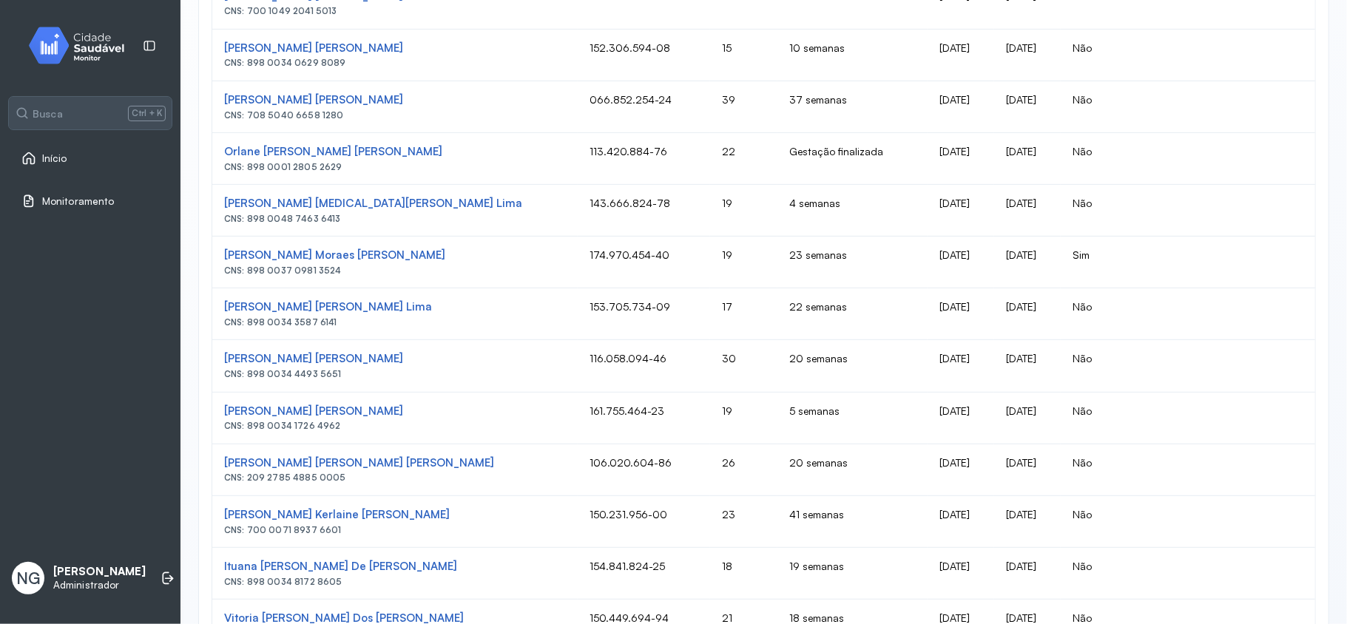
scroll to position [423, 0]
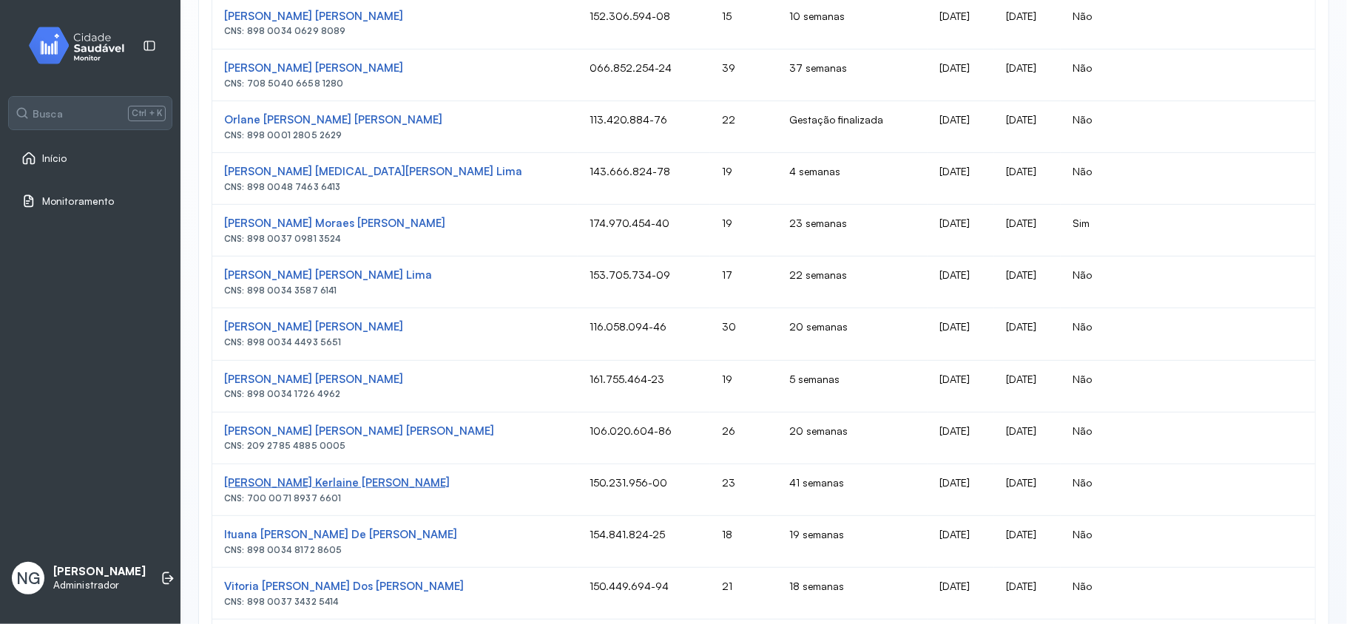
click at [346, 486] on div "Maria Kerlaine Santos Silva" at bounding box center [395, 484] width 342 height 14
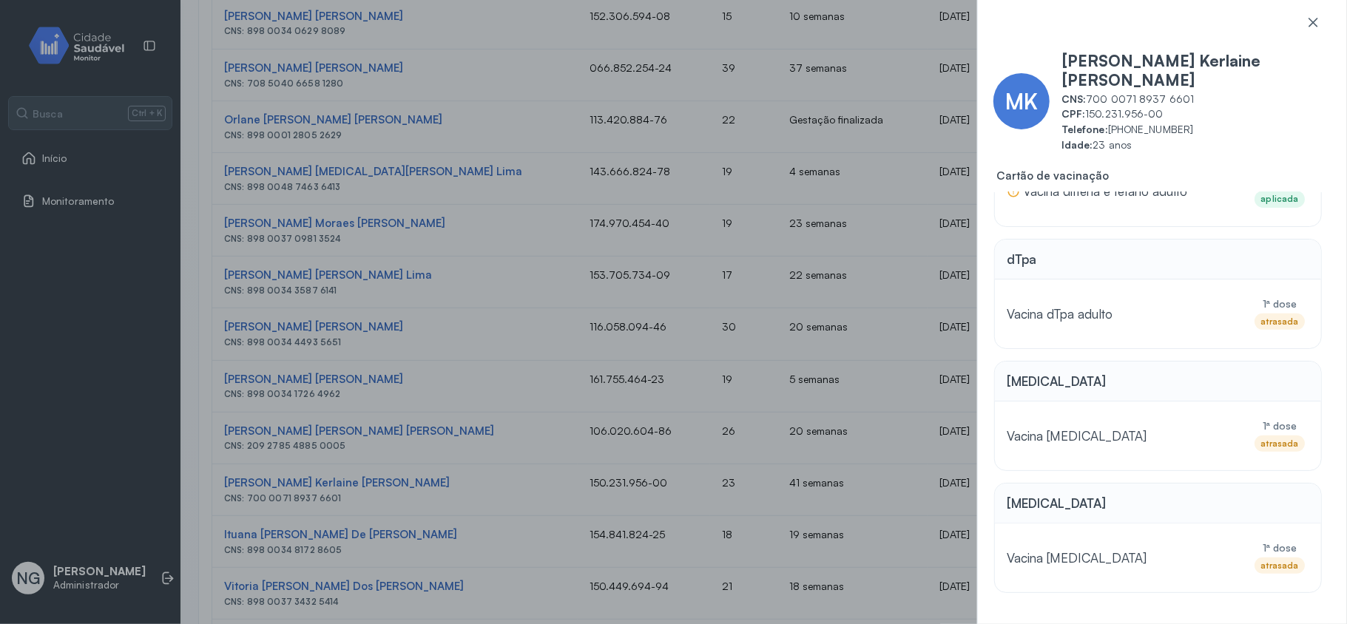
scroll to position [392, 0]
click at [1262, 27] on icon at bounding box center [1313, 22] width 15 height 15
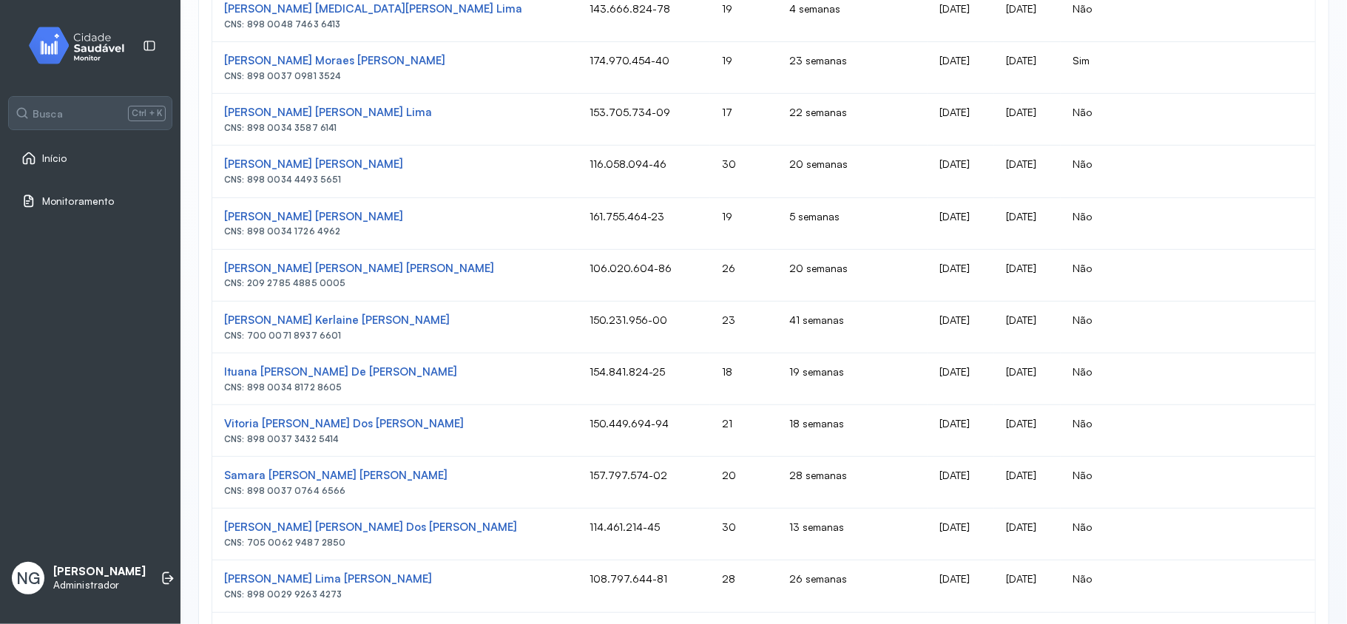
scroll to position [620, 0]
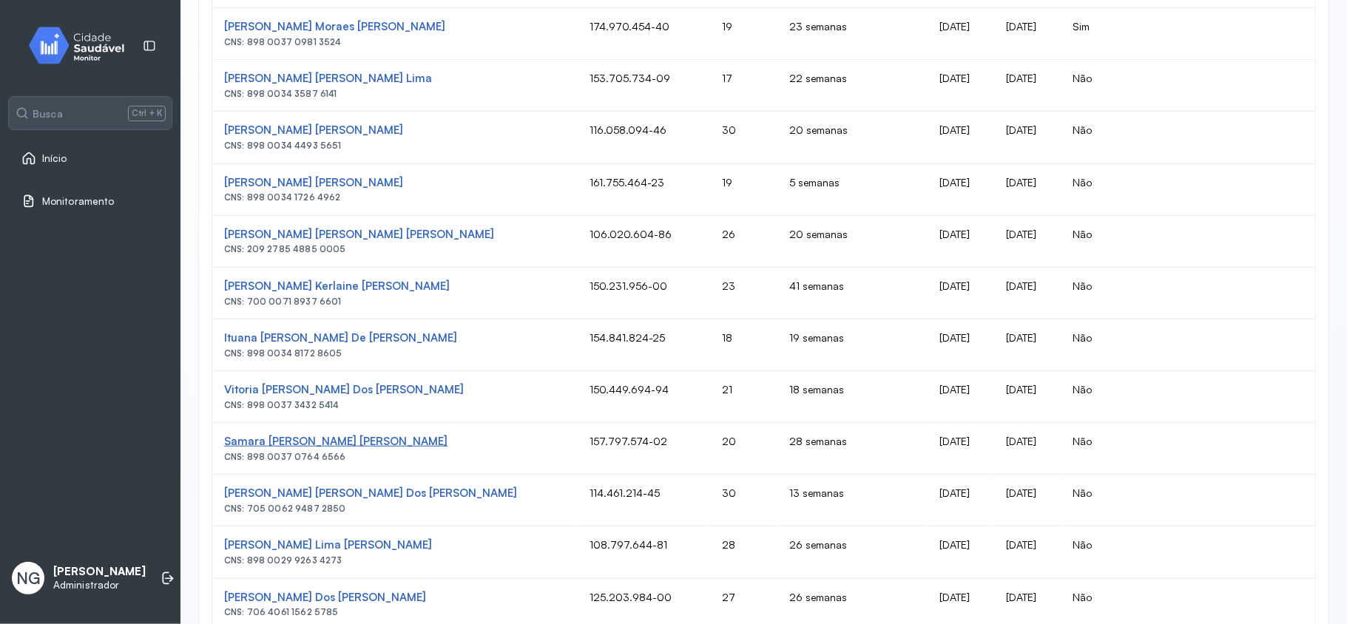
click at [377, 449] on div "Samara Eveline Pereira De Lima" at bounding box center [395, 442] width 342 height 14
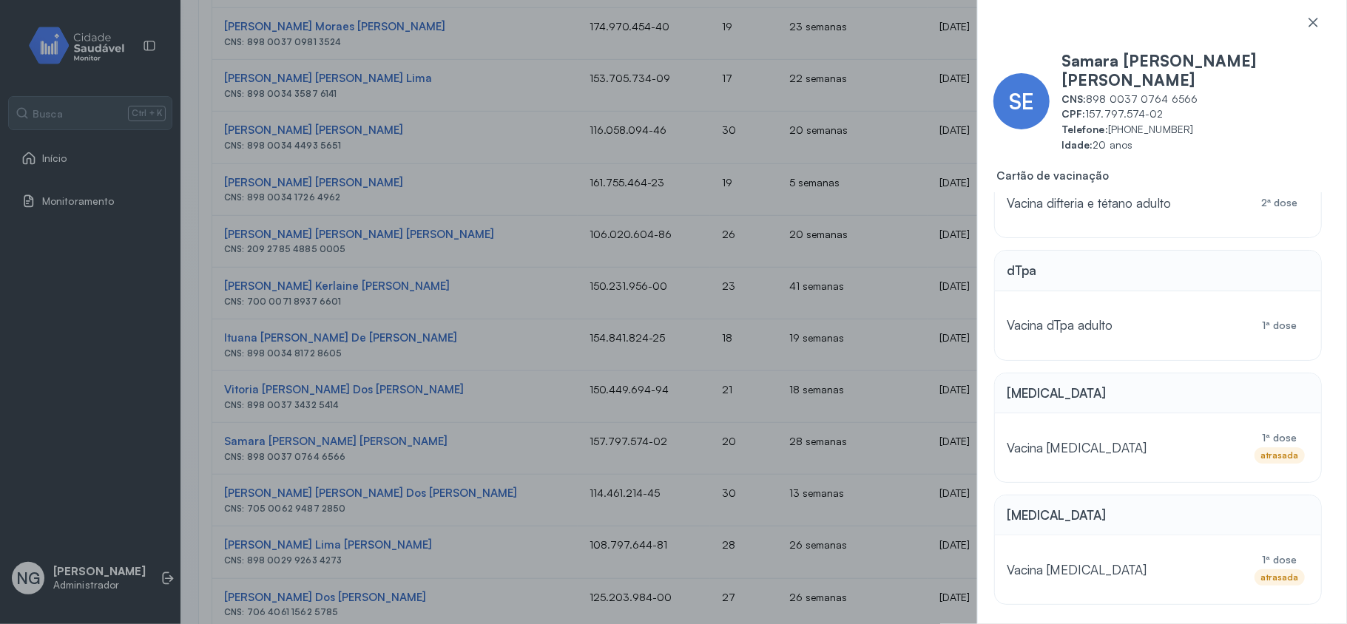
scroll to position [391, 0]
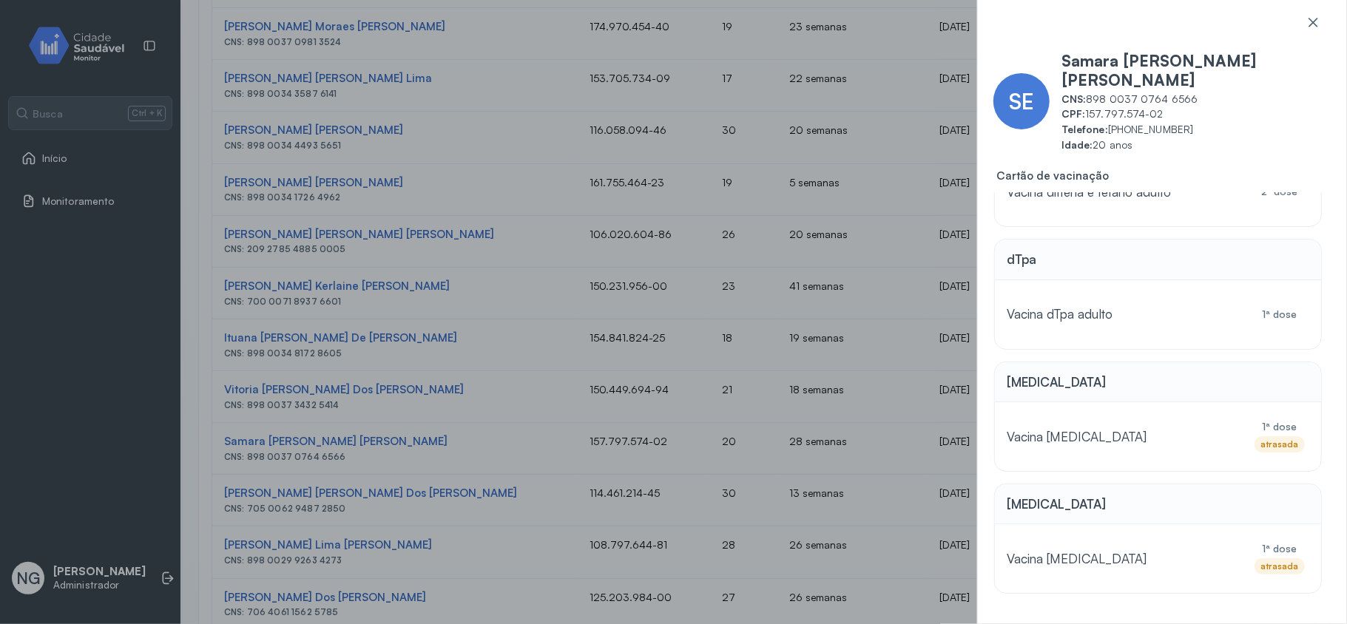
drag, startPoint x: 1317, startPoint y: 21, endPoint x: 1298, endPoint y: 34, distance: 23.0
click at [1262, 21] on icon at bounding box center [1313, 22] width 15 height 15
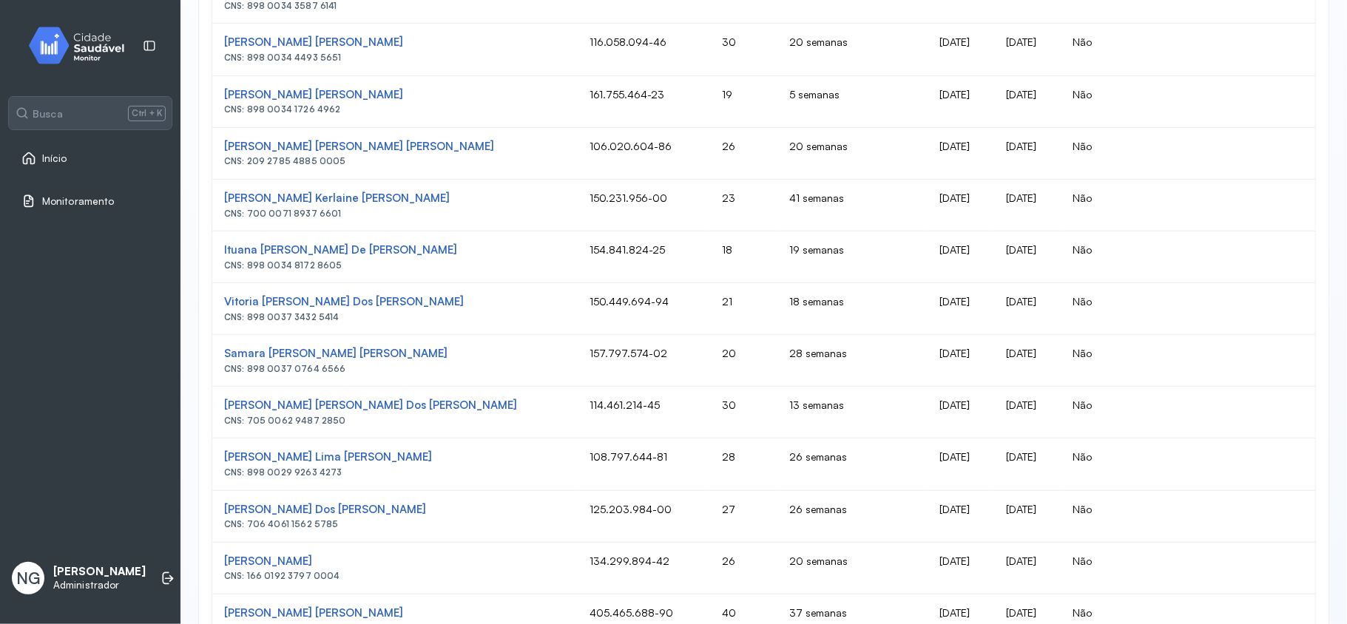
scroll to position [719, 0]
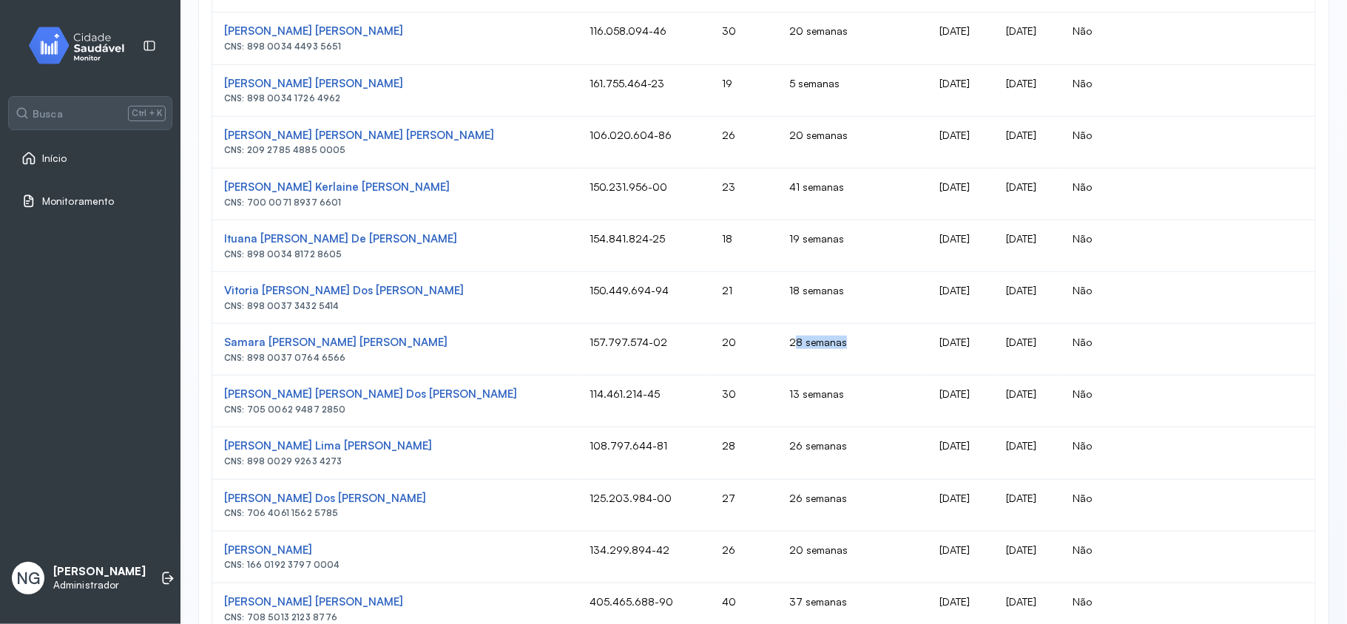
drag, startPoint x: 735, startPoint y: 347, endPoint x: 798, endPoint y: 347, distance: 62.2
click at [798, 347] on td "28 semanas" at bounding box center [852, 350] width 149 height 52
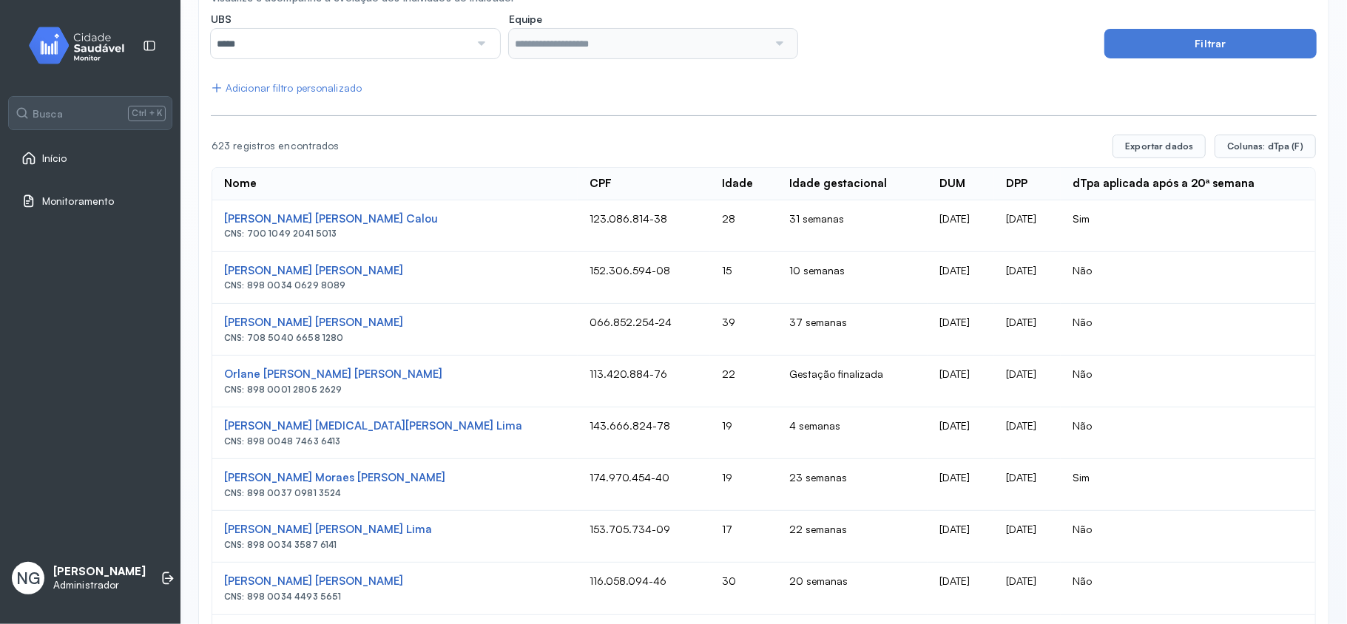
scroll to position [0, 0]
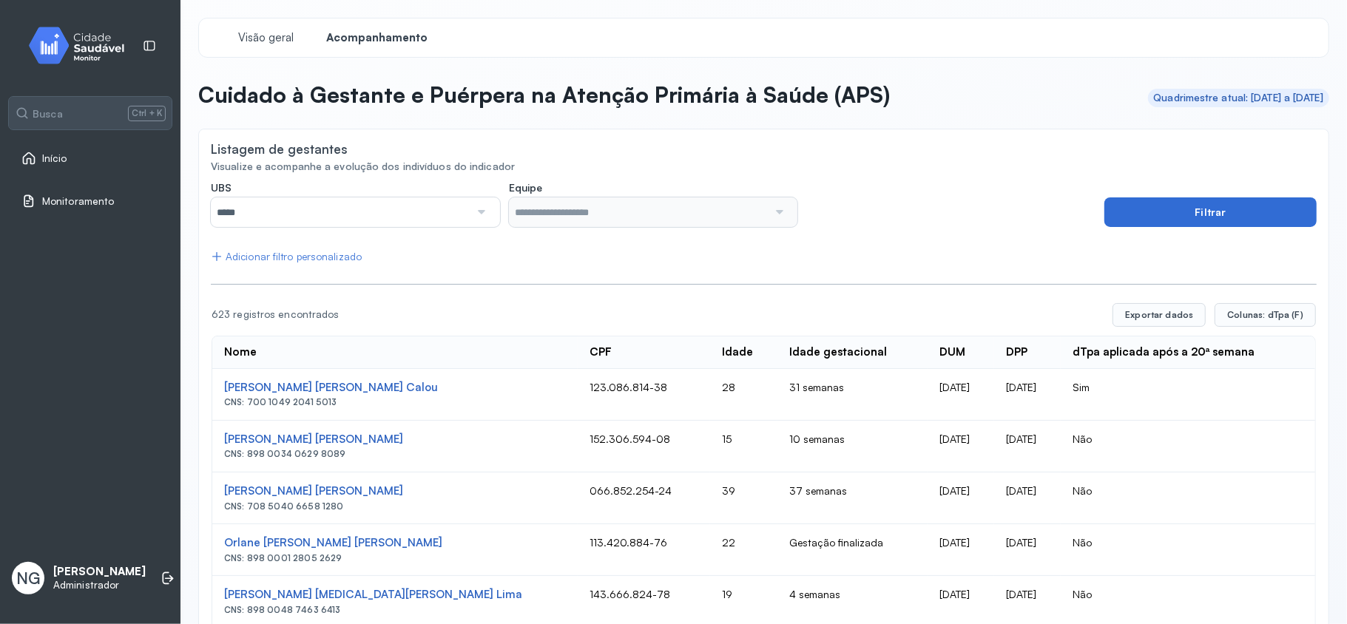
click at [1194, 211] on button "Filtrar" at bounding box center [1211, 213] width 212 height 30
click at [1262, 320] on span "Colunas: dTpa (F)" at bounding box center [1266, 315] width 76 height 12
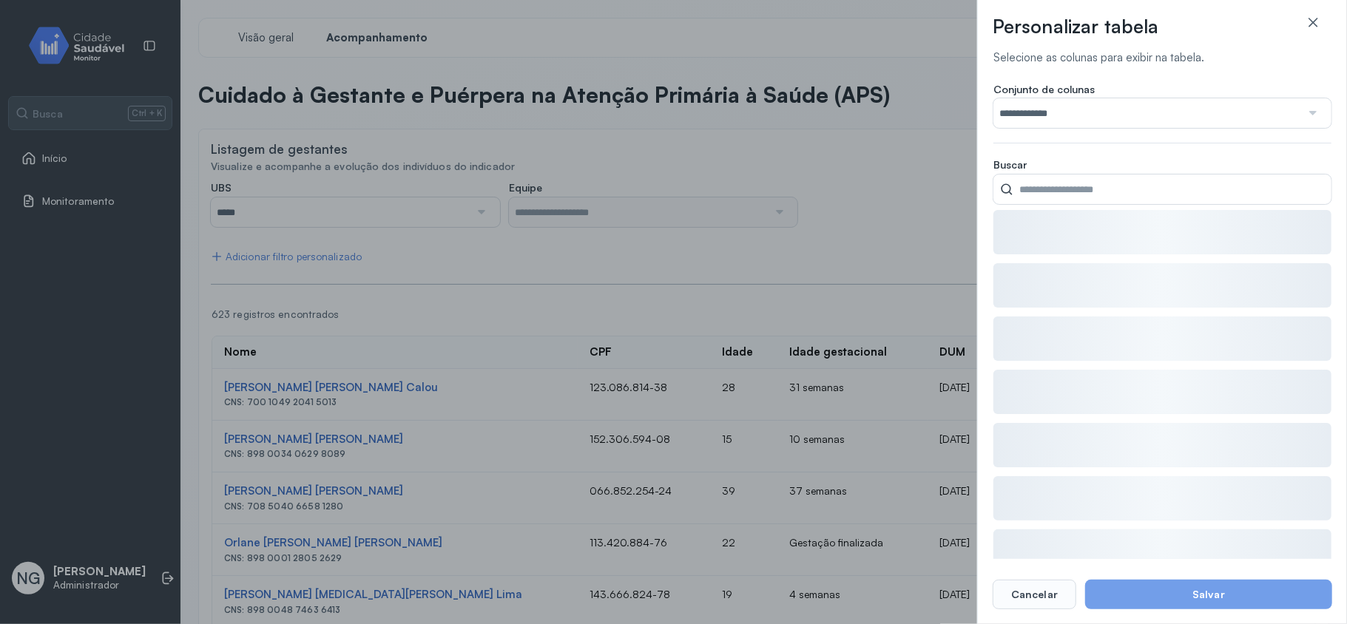
type input "********"
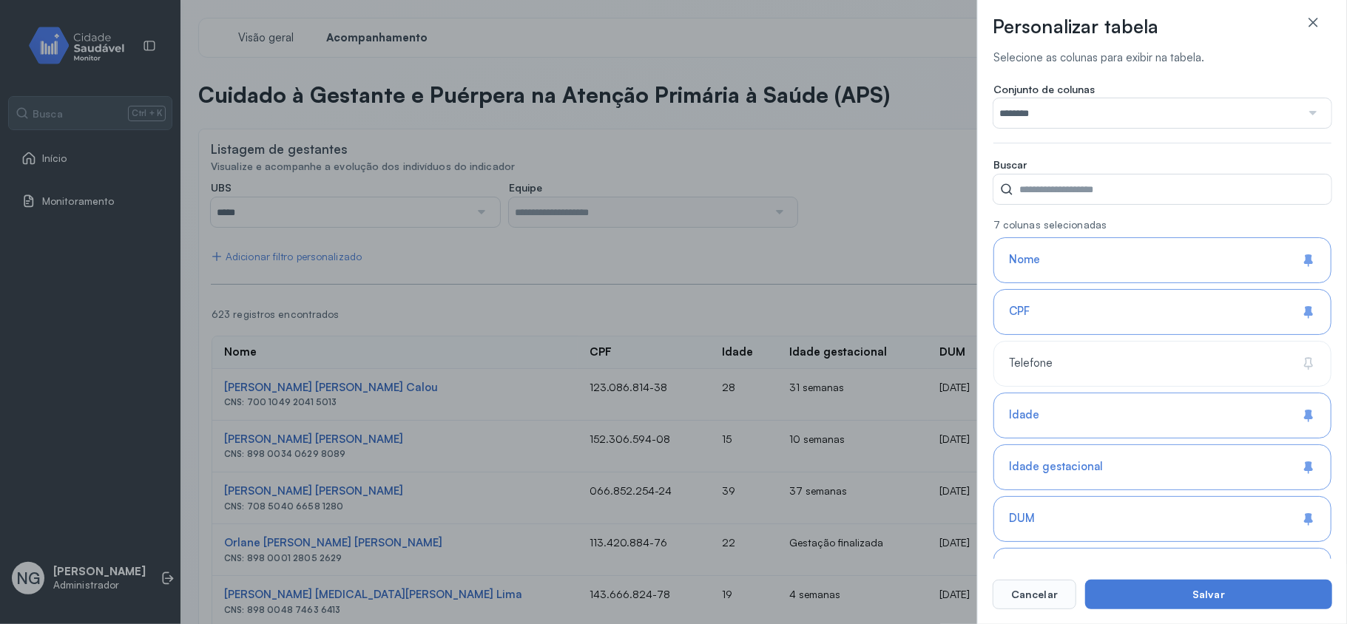
click at [1086, 111] on input "********" at bounding box center [1148, 113] width 308 height 30
click at [1063, 147] on div "Conjunto de colunas ****** Padrão Captação (A) Pré-Natal (B) Pressão arterial (…" at bounding box center [1163, 119] width 338 height 73
click at [1188, 585] on button "Salvar" at bounding box center [1208, 595] width 247 height 30
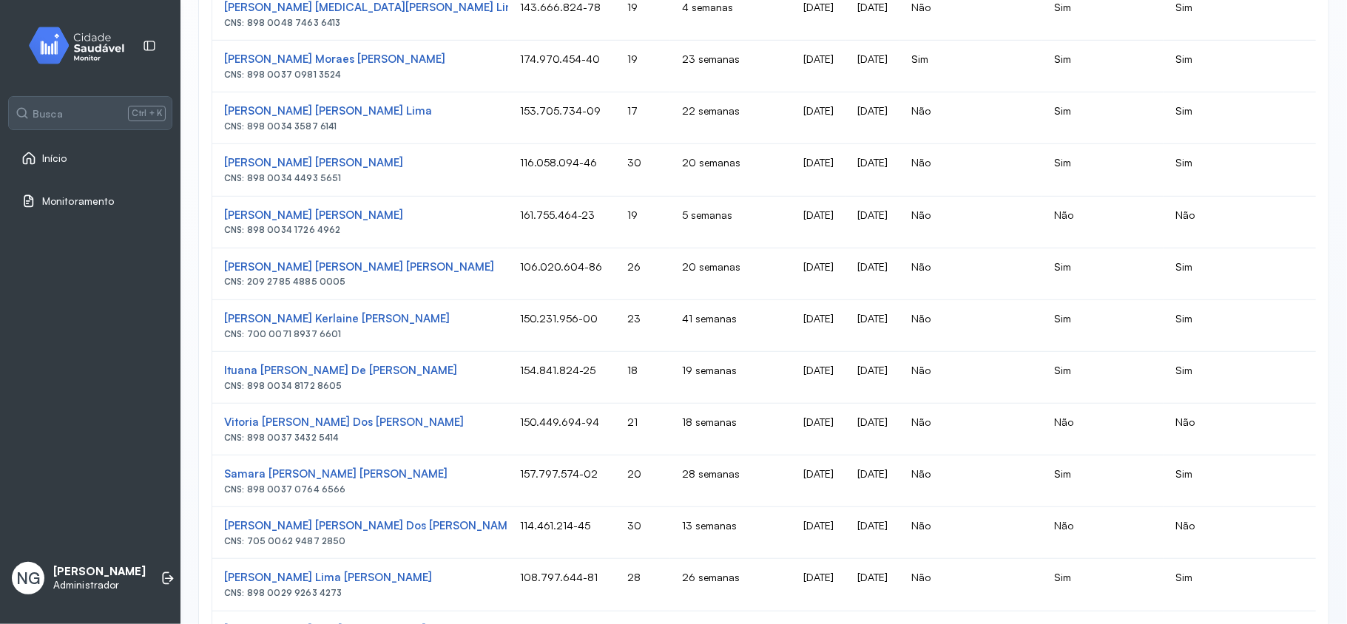
scroll to position [592, 0]
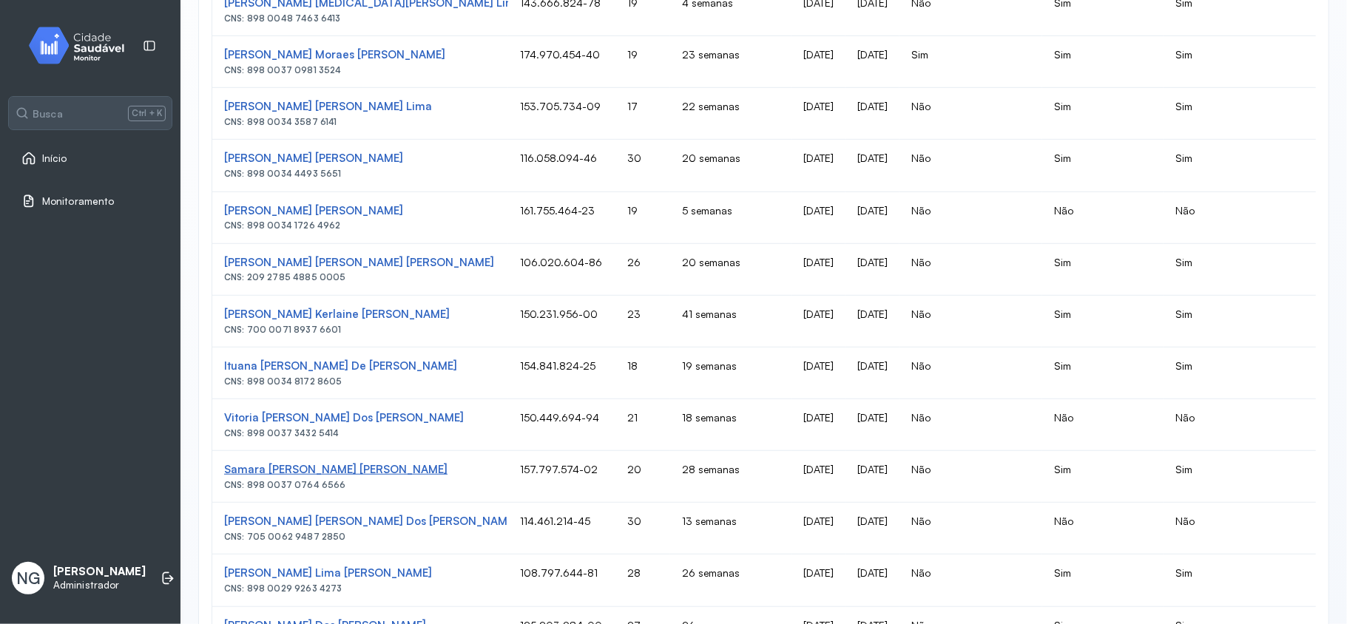
click at [367, 477] on div "Samara Eveline Pereira De Lima" at bounding box center [360, 470] width 272 height 14
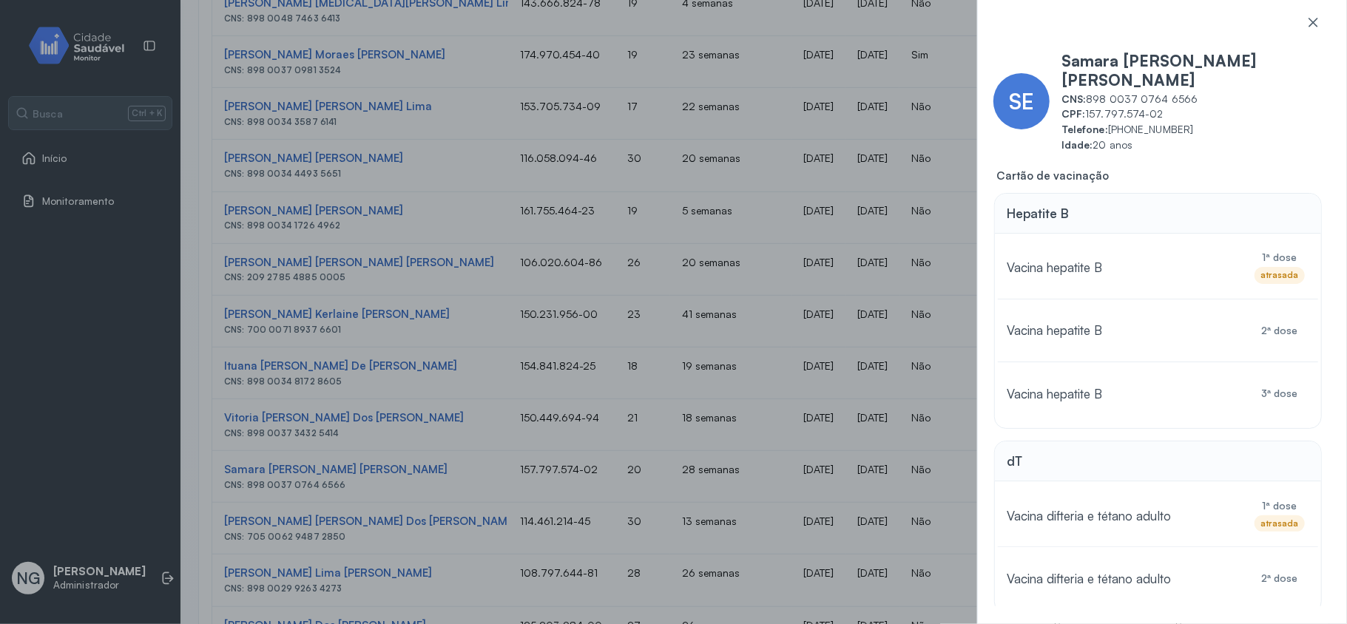
scroll to position [197, 0]
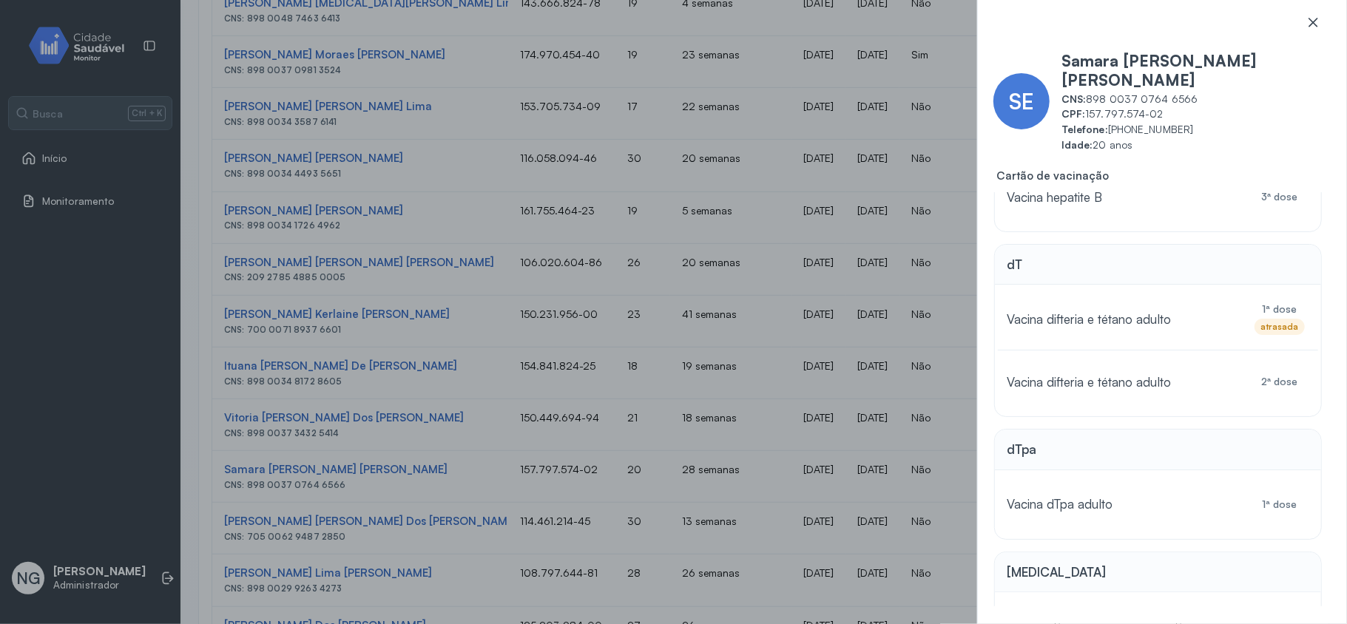
click at [1262, 28] on icon at bounding box center [1313, 22] width 15 height 15
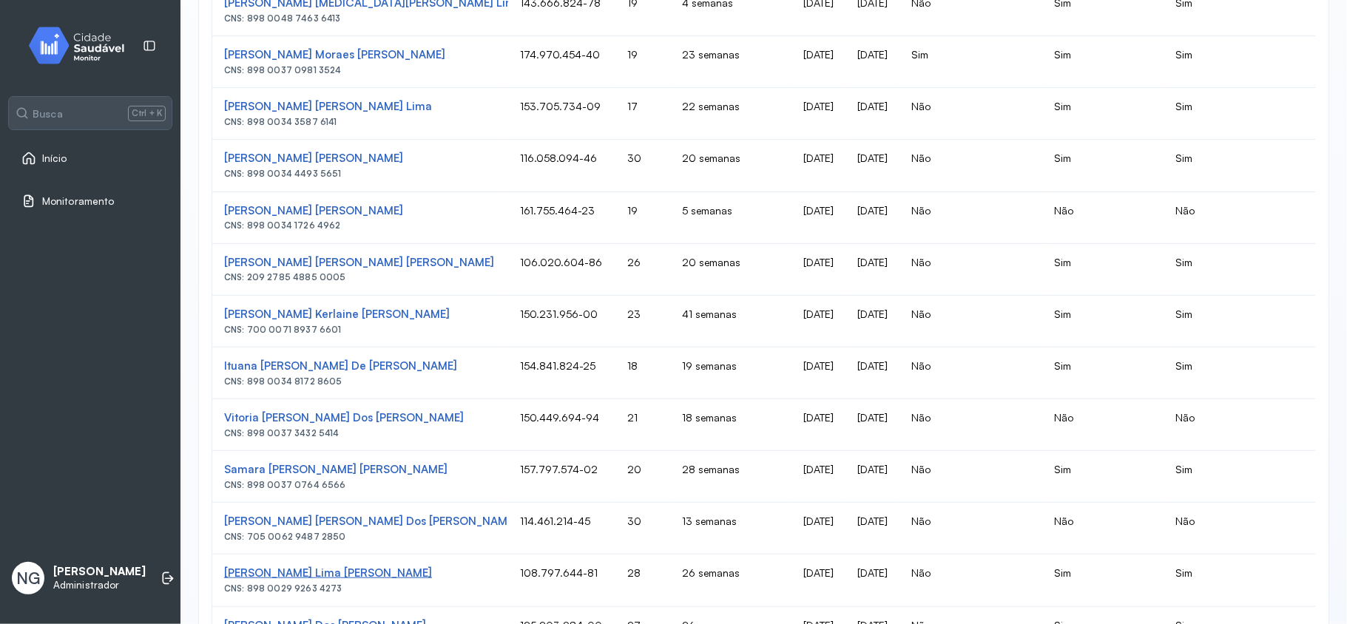
click at [309, 581] on div "Ana Silva Lima Moreira" at bounding box center [360, 574] width 272 height 14
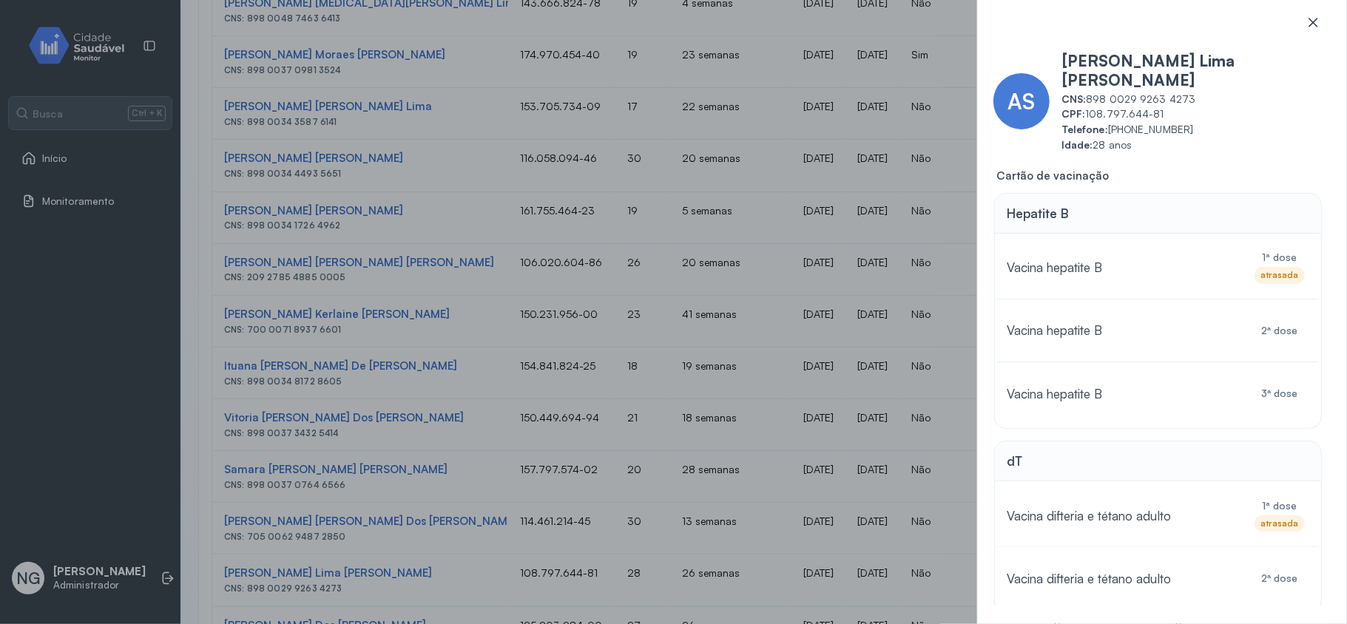
click at [1262, 22] on div at bounding box center [1313, 30] width 38 height 30
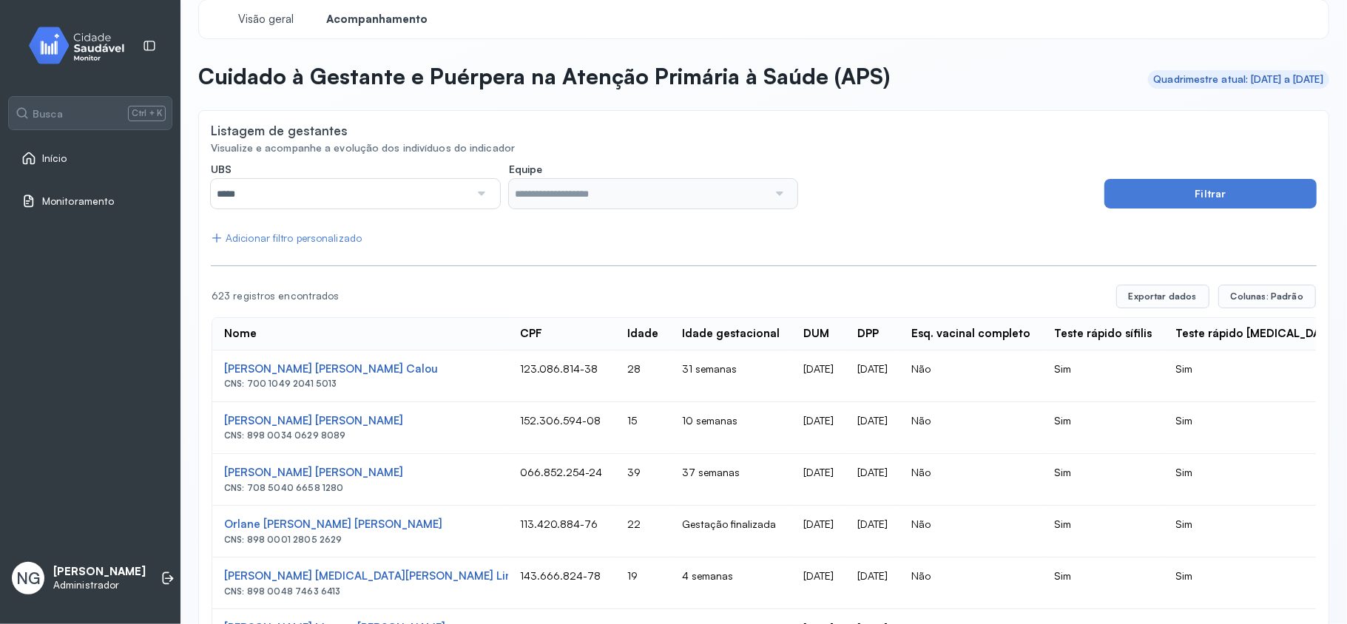
scroll to position [0, 0]
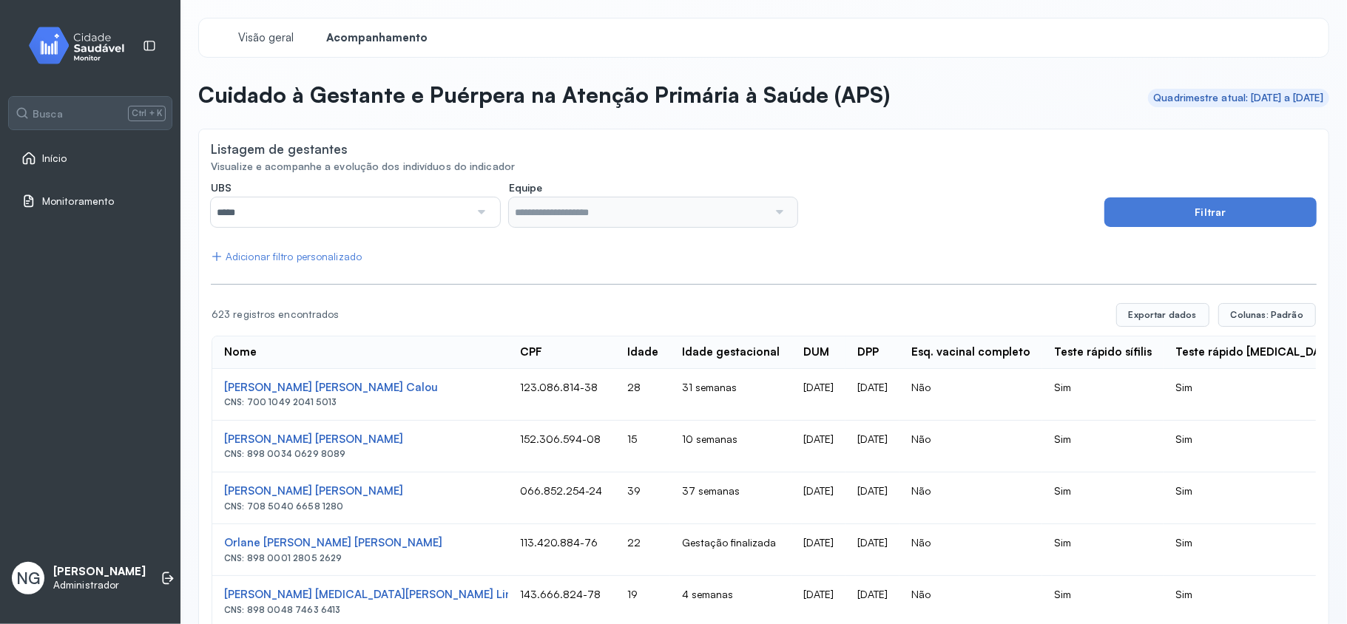
click at [70, 160] on link "Início" at bounding box center [90, 158] width 138 height 15
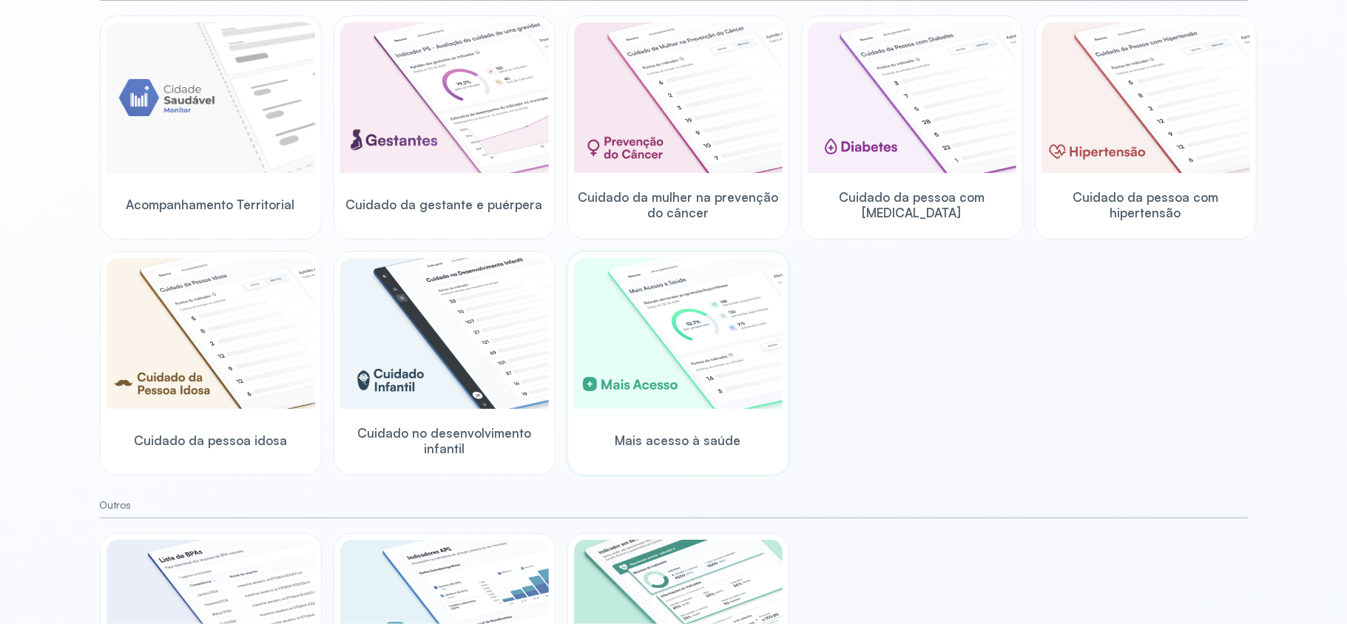
click at [638, 359] on img at bounding box center [678, 333] width 209 height 151
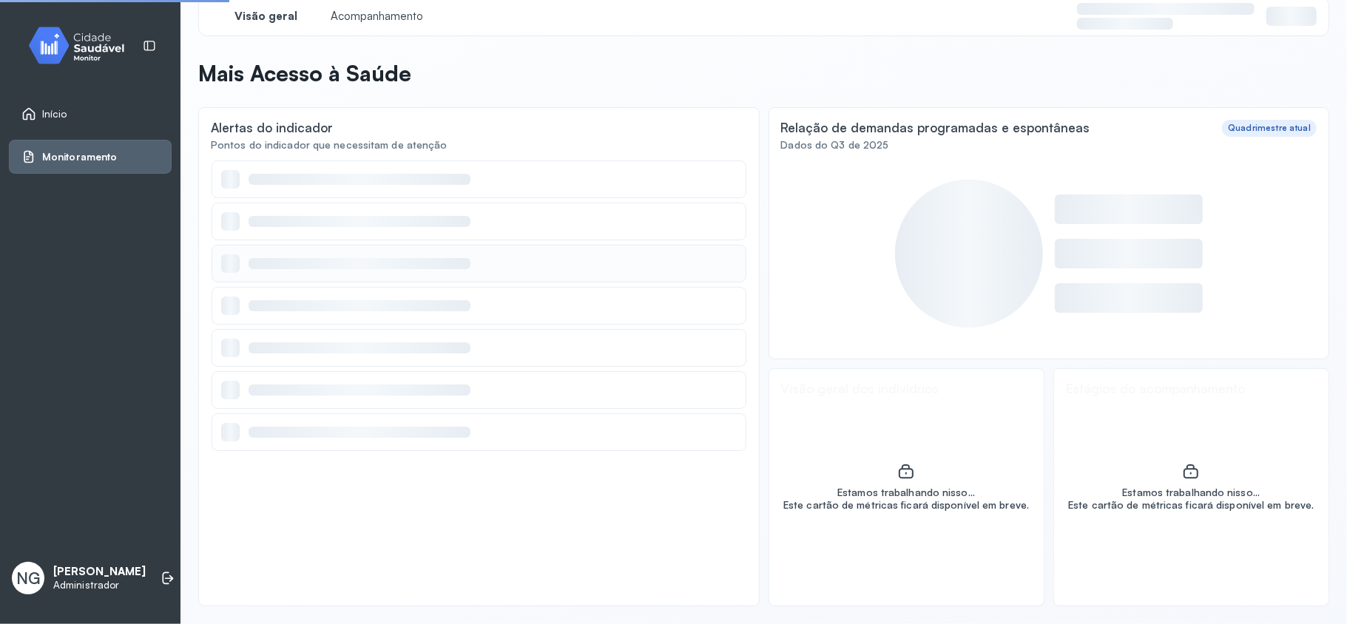
scroll to position [21, 0]
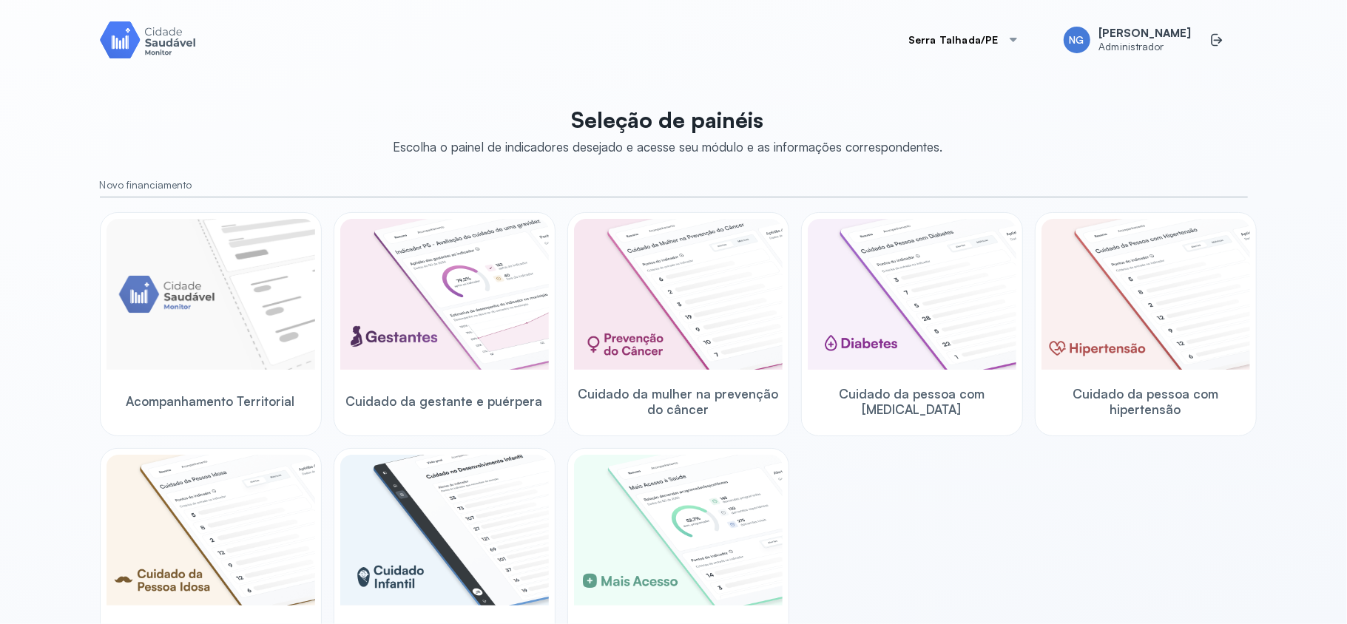
click at [983, 30] on button "Serra Talhada/PE" at bounding box center [964, 40] width 146 height 30
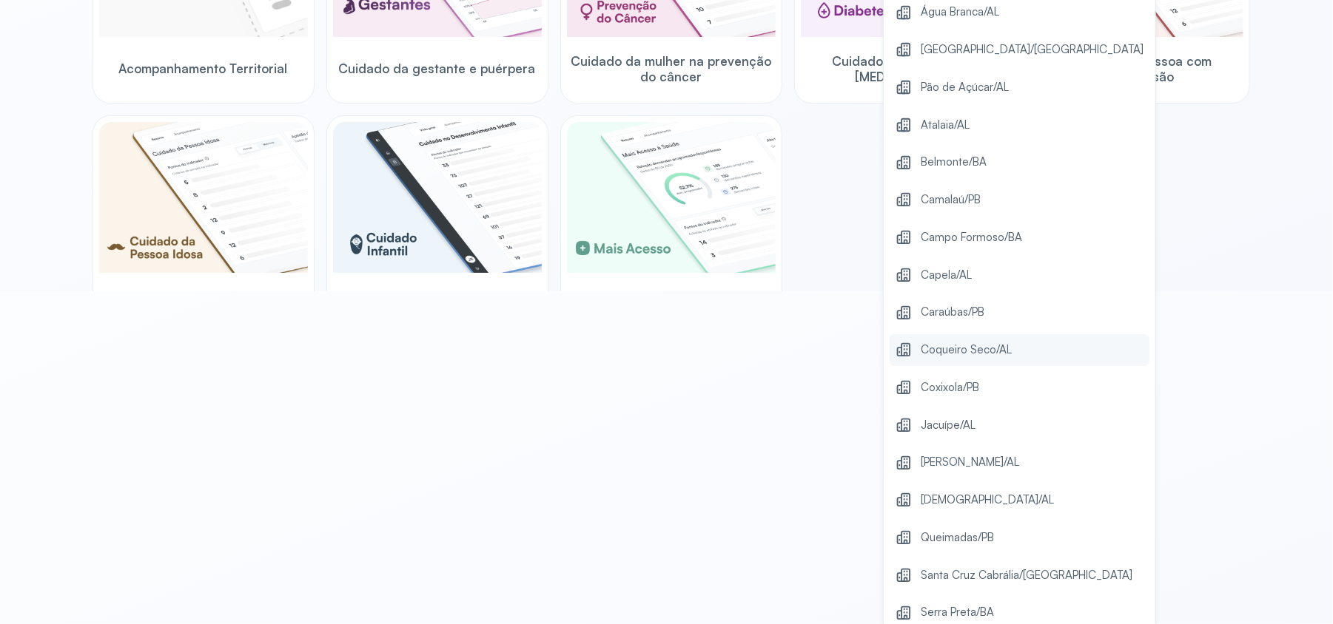
scroll to position [418, 0]
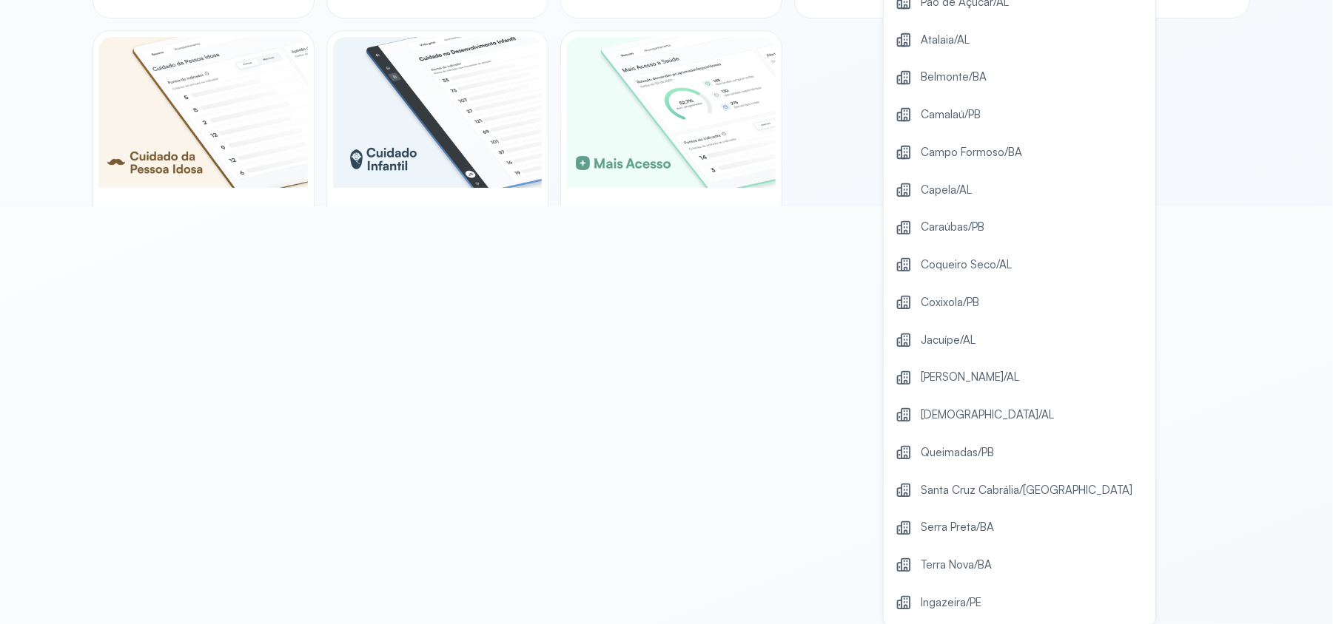
click at [977, 593] on span "Ingazeira/PE" at bounding box center [950, 603] width 61 height 20
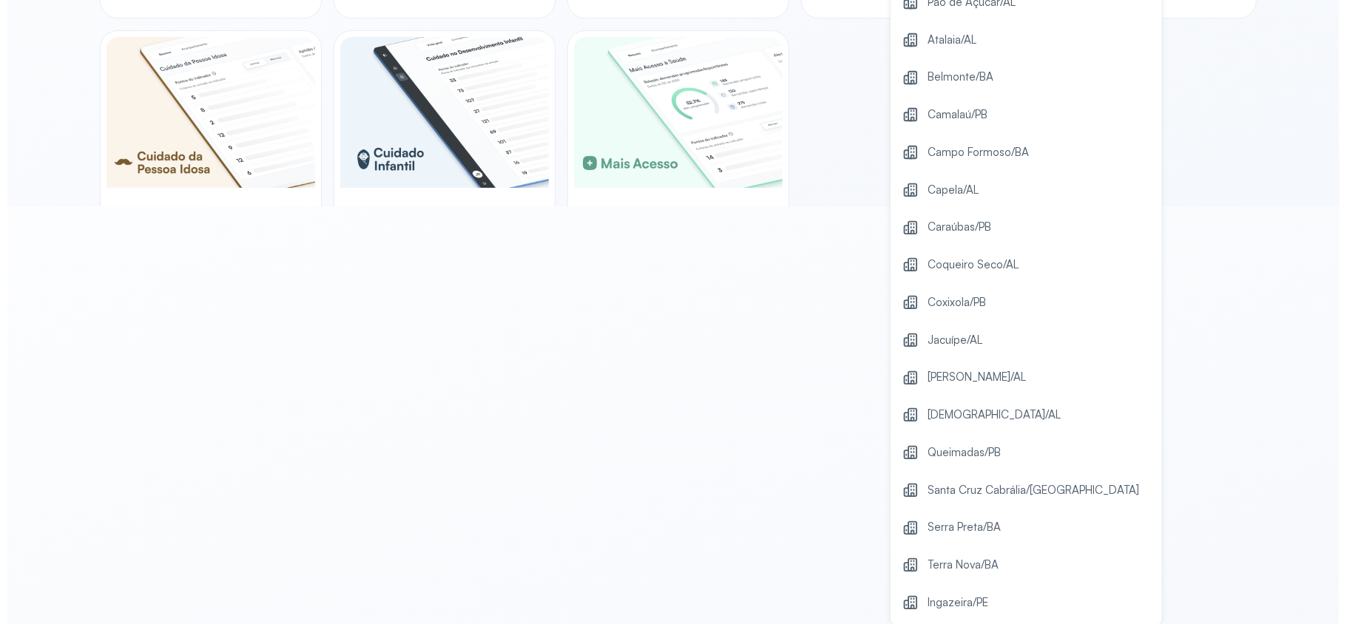
scroll to position [0, 0]
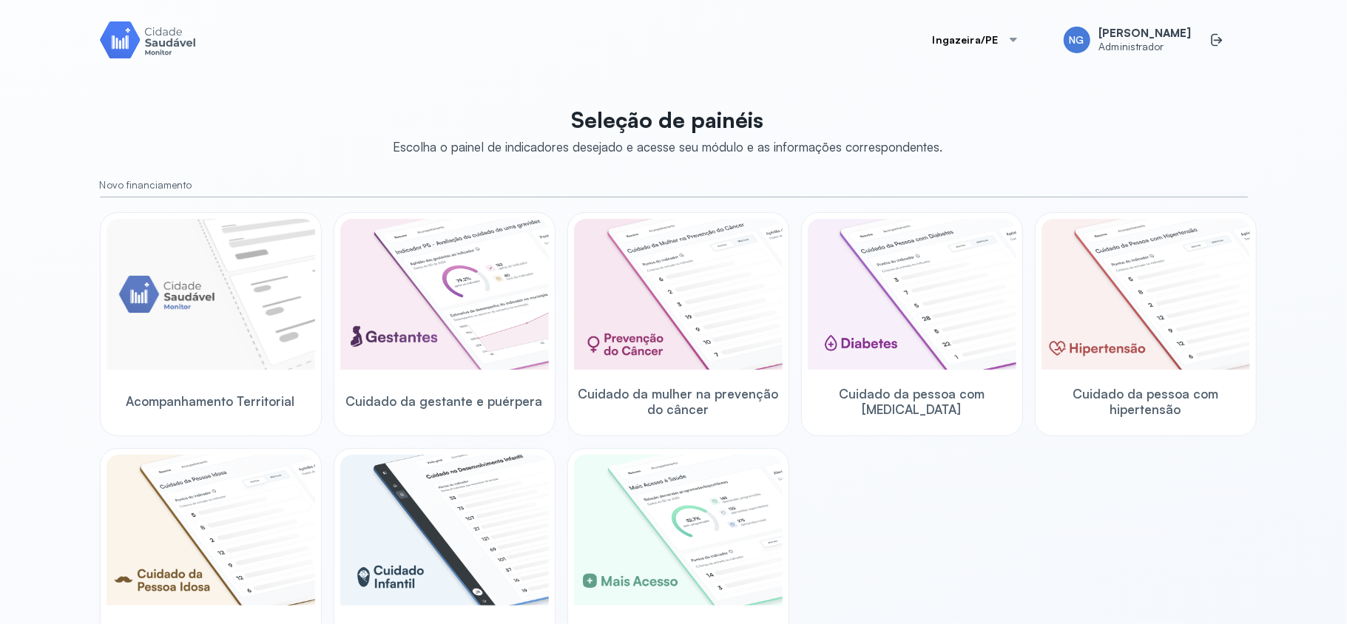
click at [1010, 30] on button "Ingazeira/PE" at bounding box center [976, 40] width 122 height 30
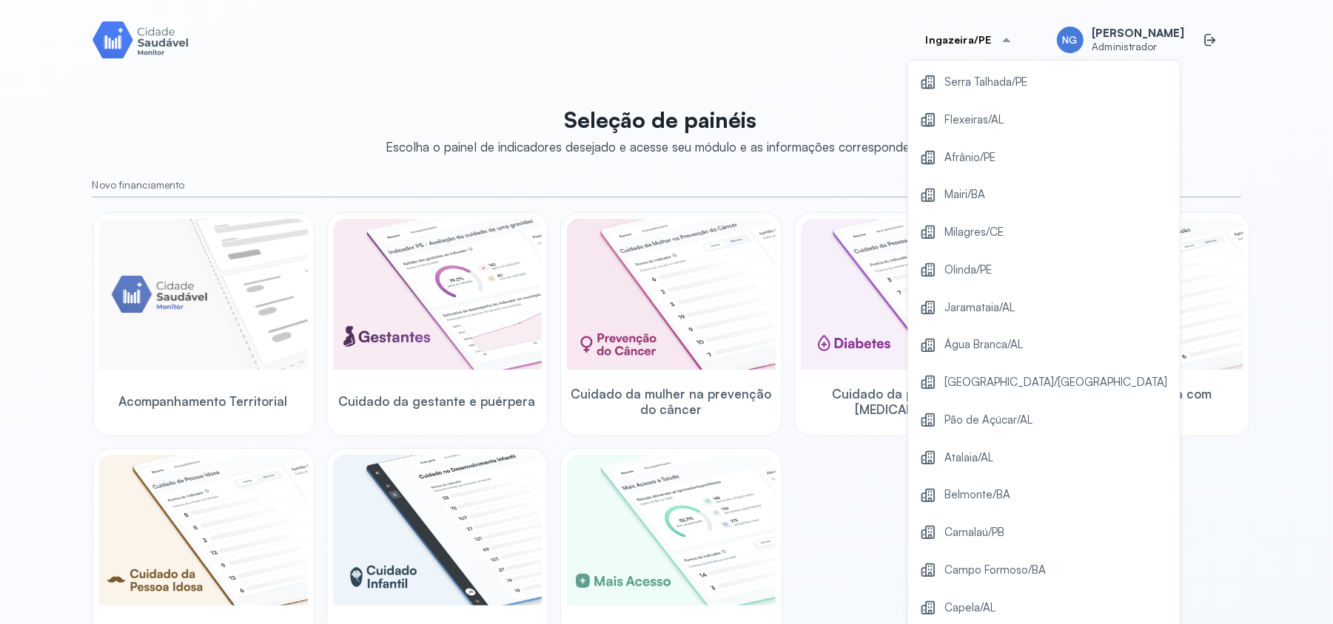
click at [981, 34] on button "Ingazeira/PE" at bounding box center [969, 40] width 122 height 30
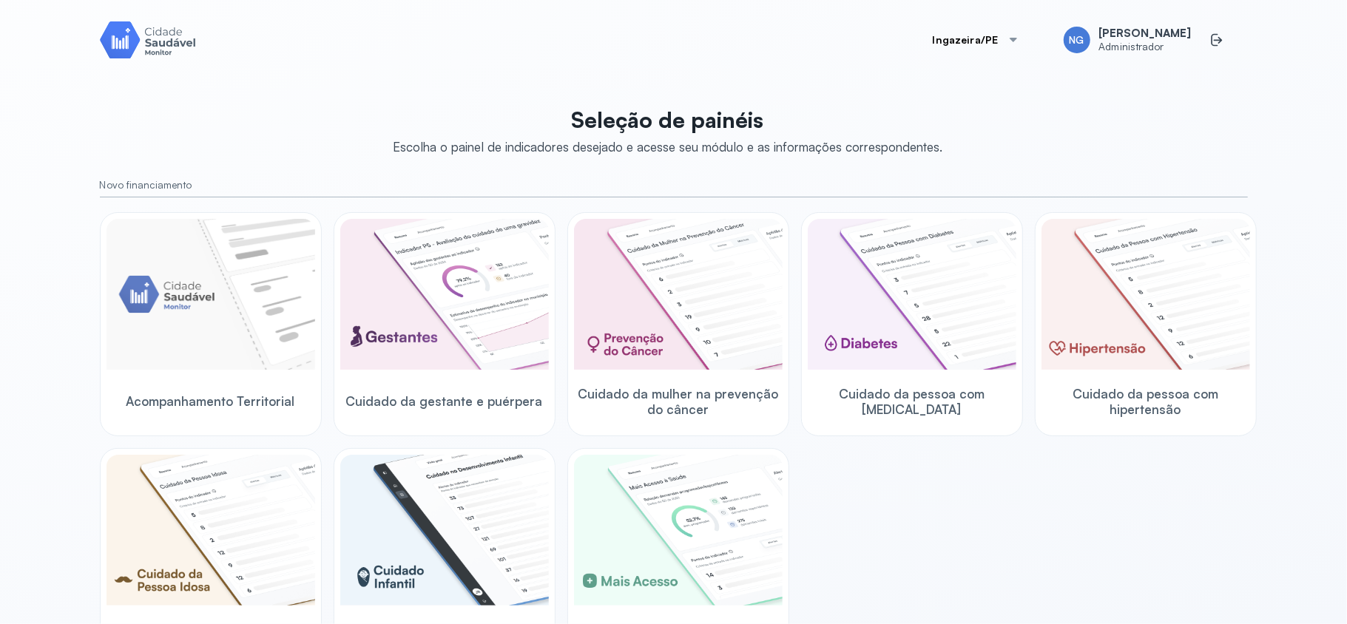
click at [1010, 25] on button "Ingazeira/PE" at bounding box center [976, 40] width 122 height 30
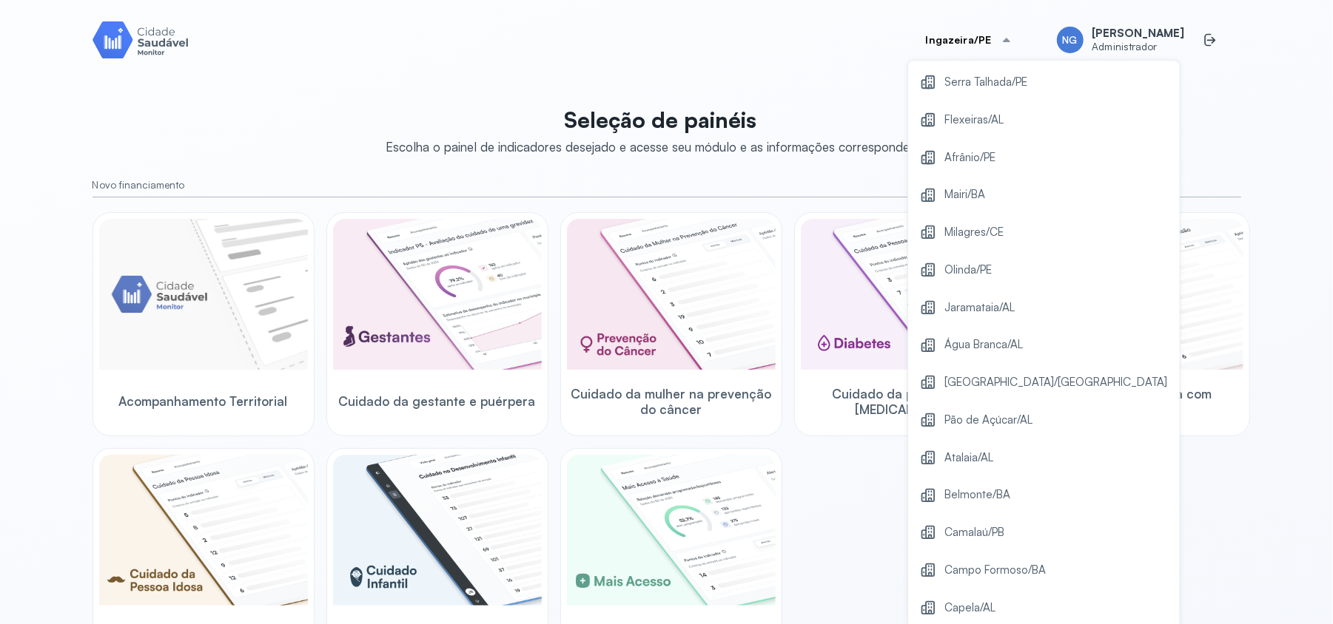
click at [1010, 25] on button "Ingazeira/PE" at bounding box center [969, 40] width 122 height 30
